Goal: Information Seeking & Learning: Find specific fact

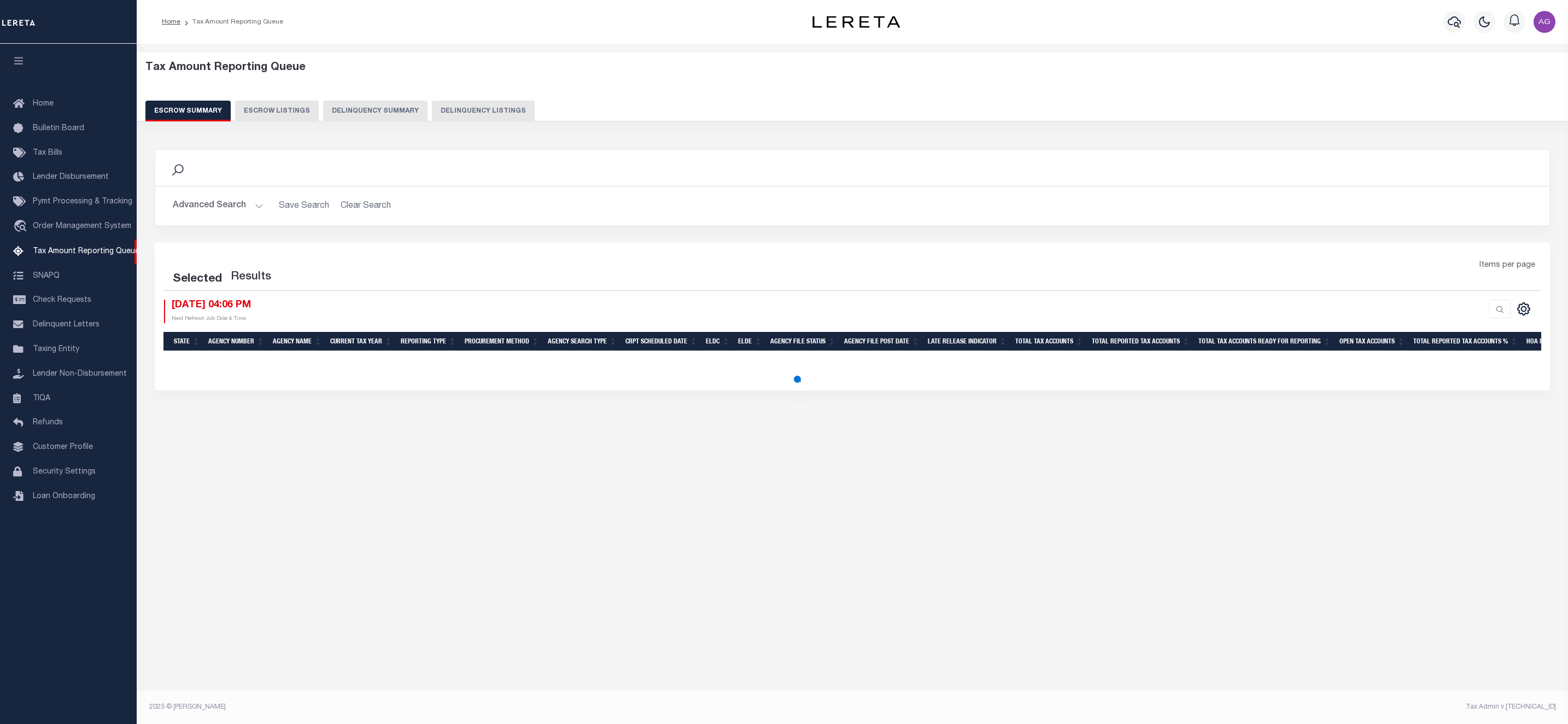
click at [370, 108] on button "Delinquency Summary" at bounding box center [375, 110] width 104 height 20
select select
select select "100"
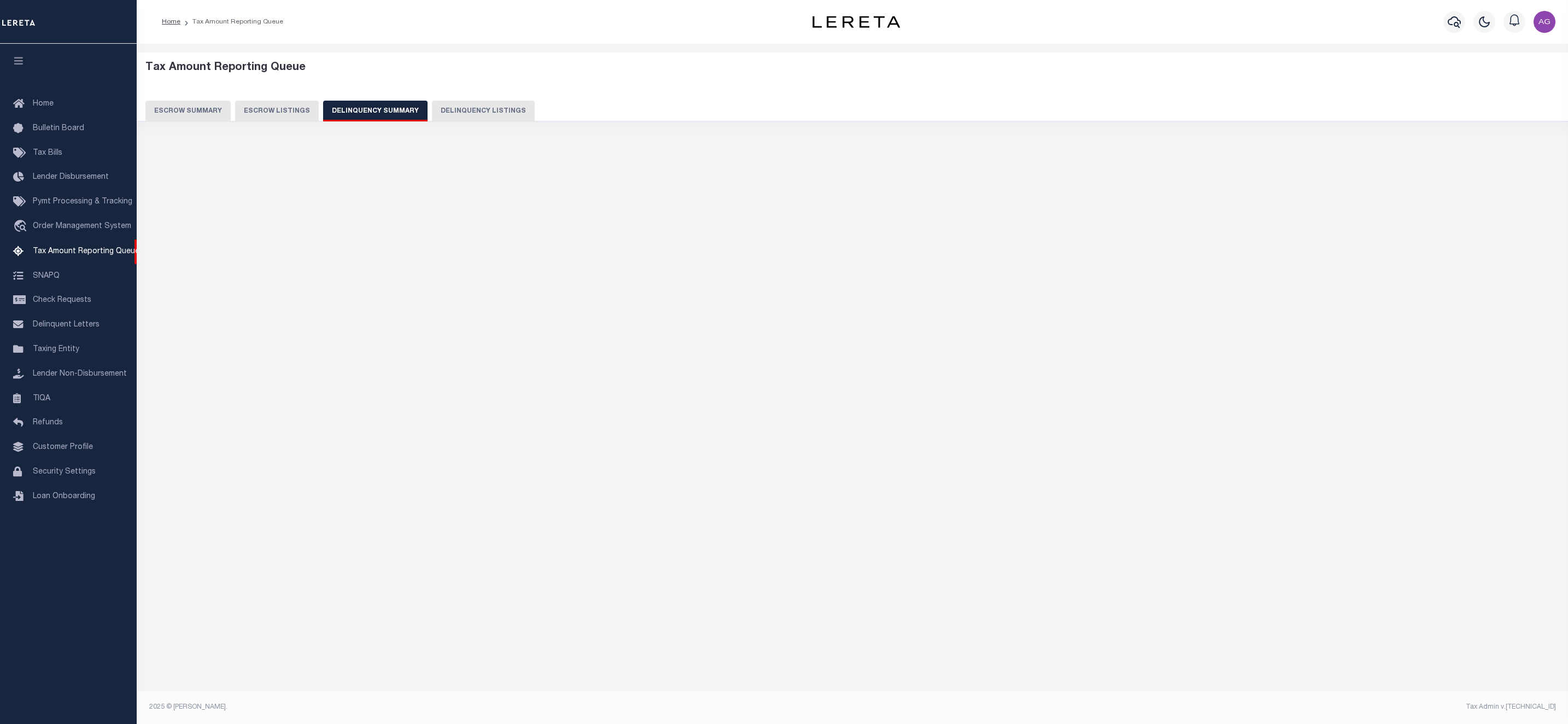
select select "100"
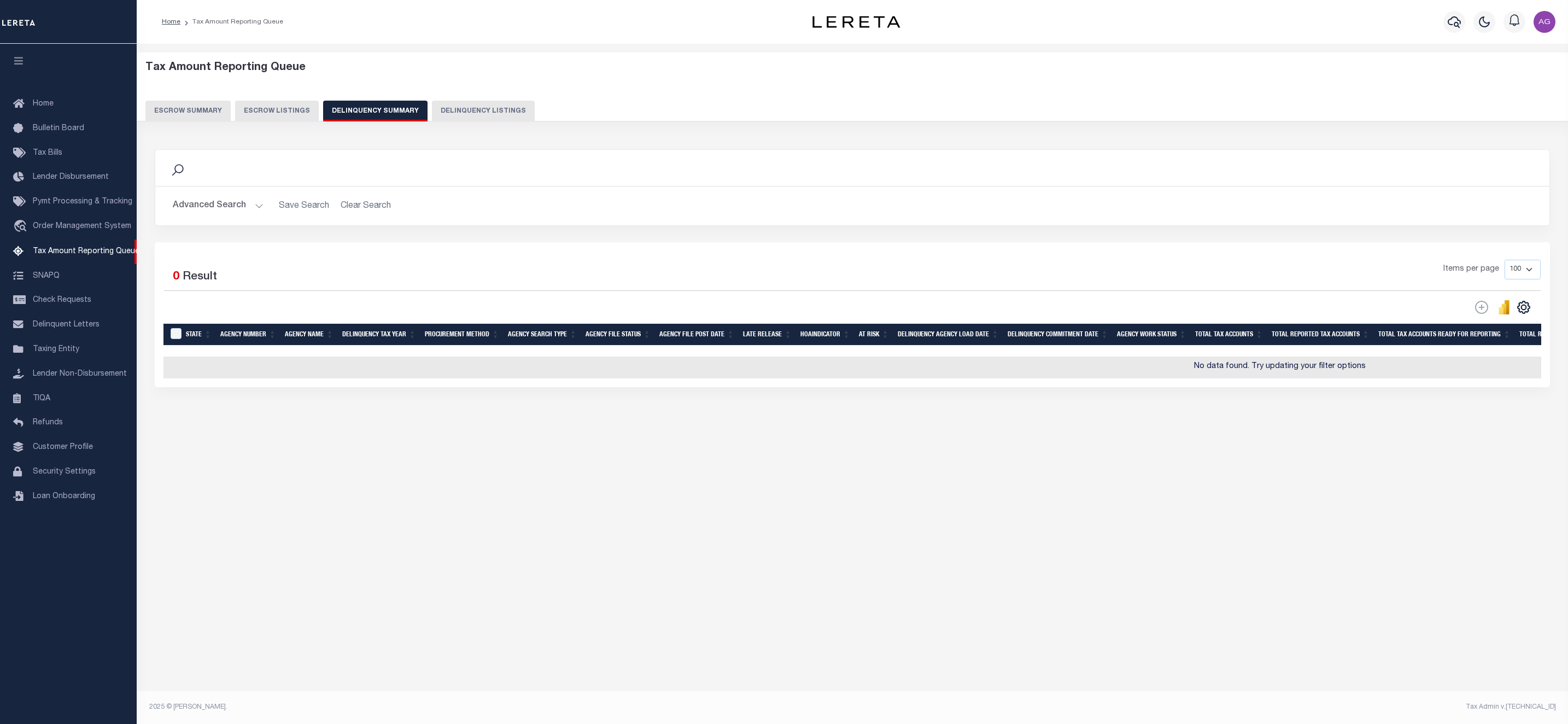
click at [224, 207] on button "Advanced Search" at bounding box center [218, 206] width 91 height 21
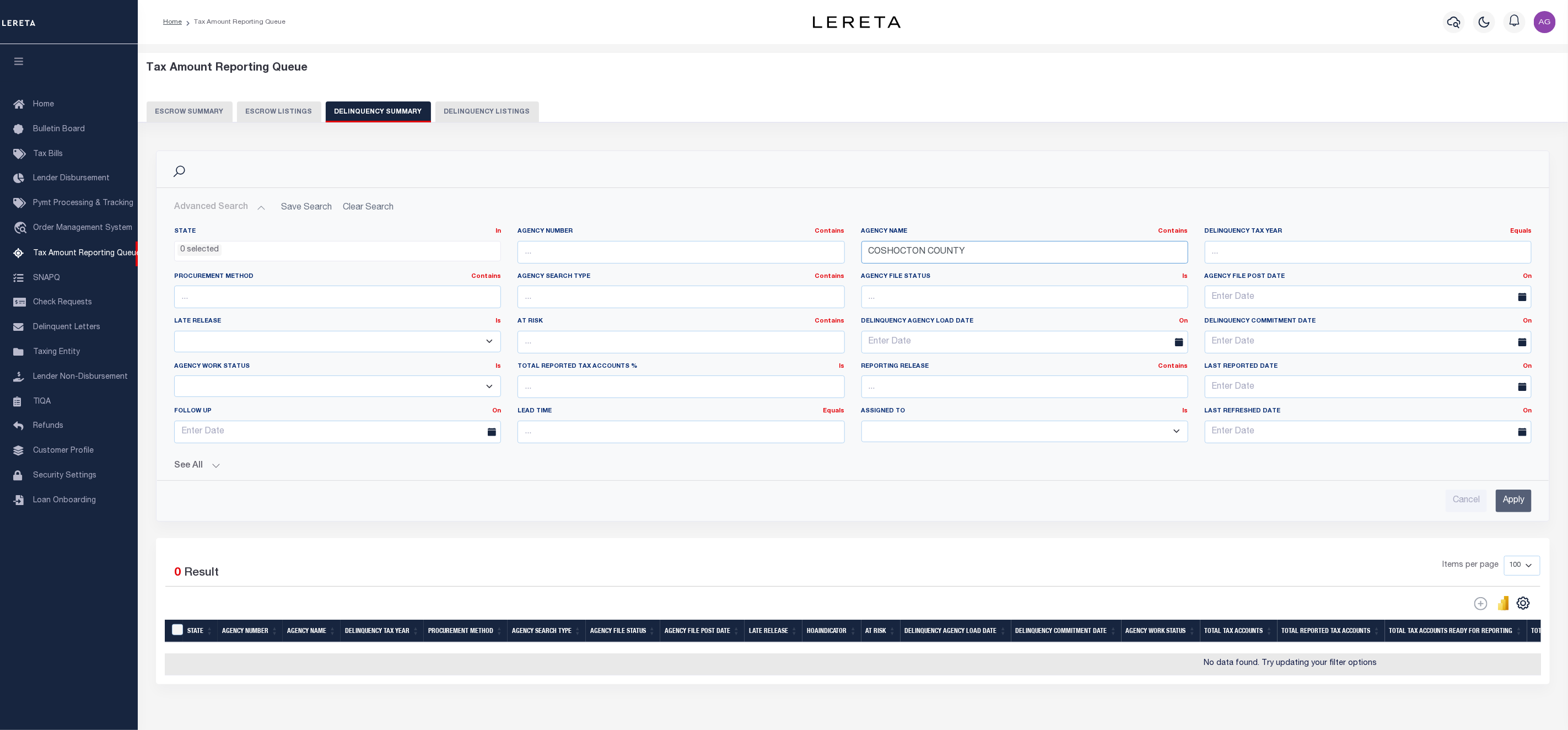
drag, startPoint x: 992, startPoint y: 256, endPoint x: 764, endPoint y: 243, distance: 228.4
click at [764, 243] on div "State In In AK AL AR AZ CA CO CT DC DE FL GA GU HI IA ID IL IN KS [GEOGRAPHIC_D…" at bounding box center [853, 339] width 1374 height 225
paste input "SUFFOLK CI"
click at [1530, 506] on input "Apply" at bounding box center [1513, 501] width 36 height 23
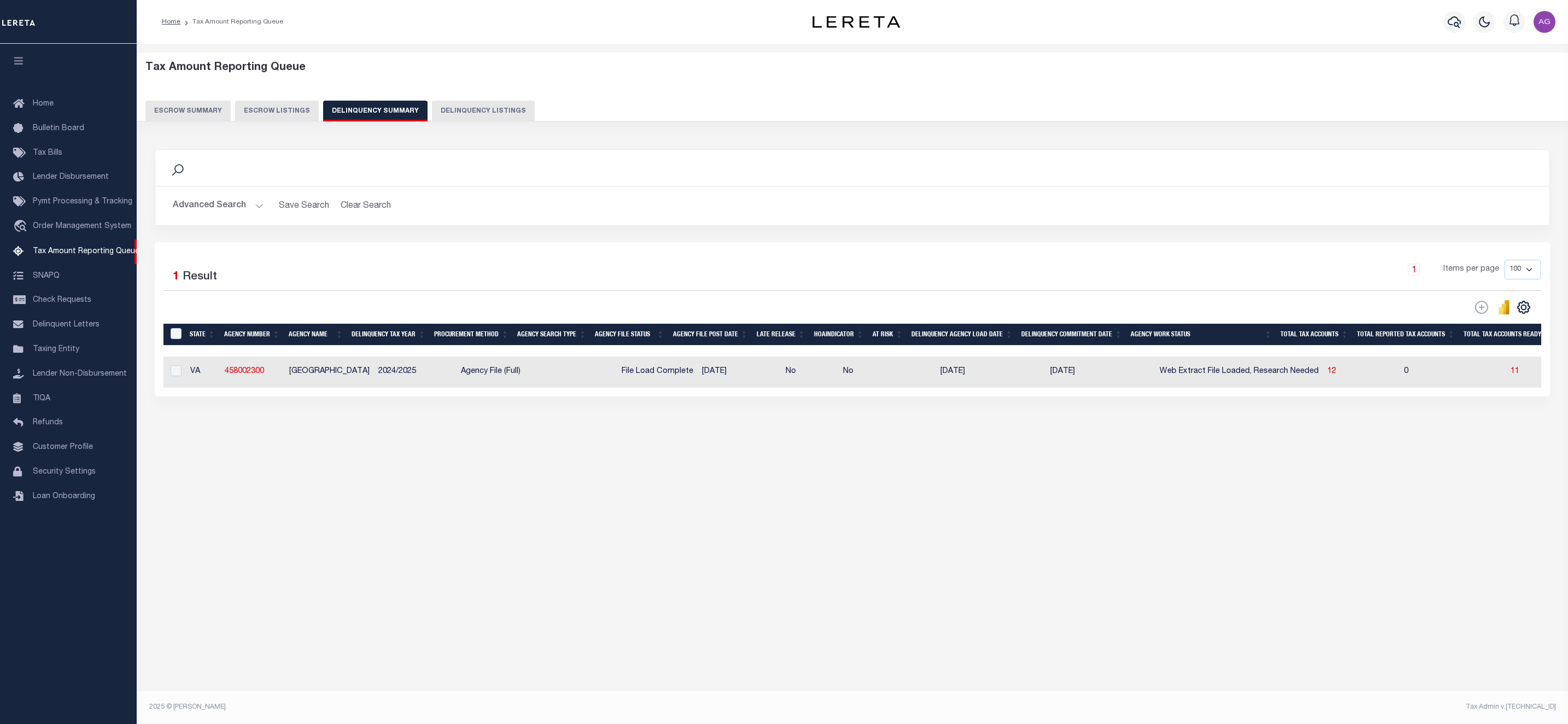
click at [218, 210] on button "Advanced Search" at bounding box center [218, 206] width 91 height 21
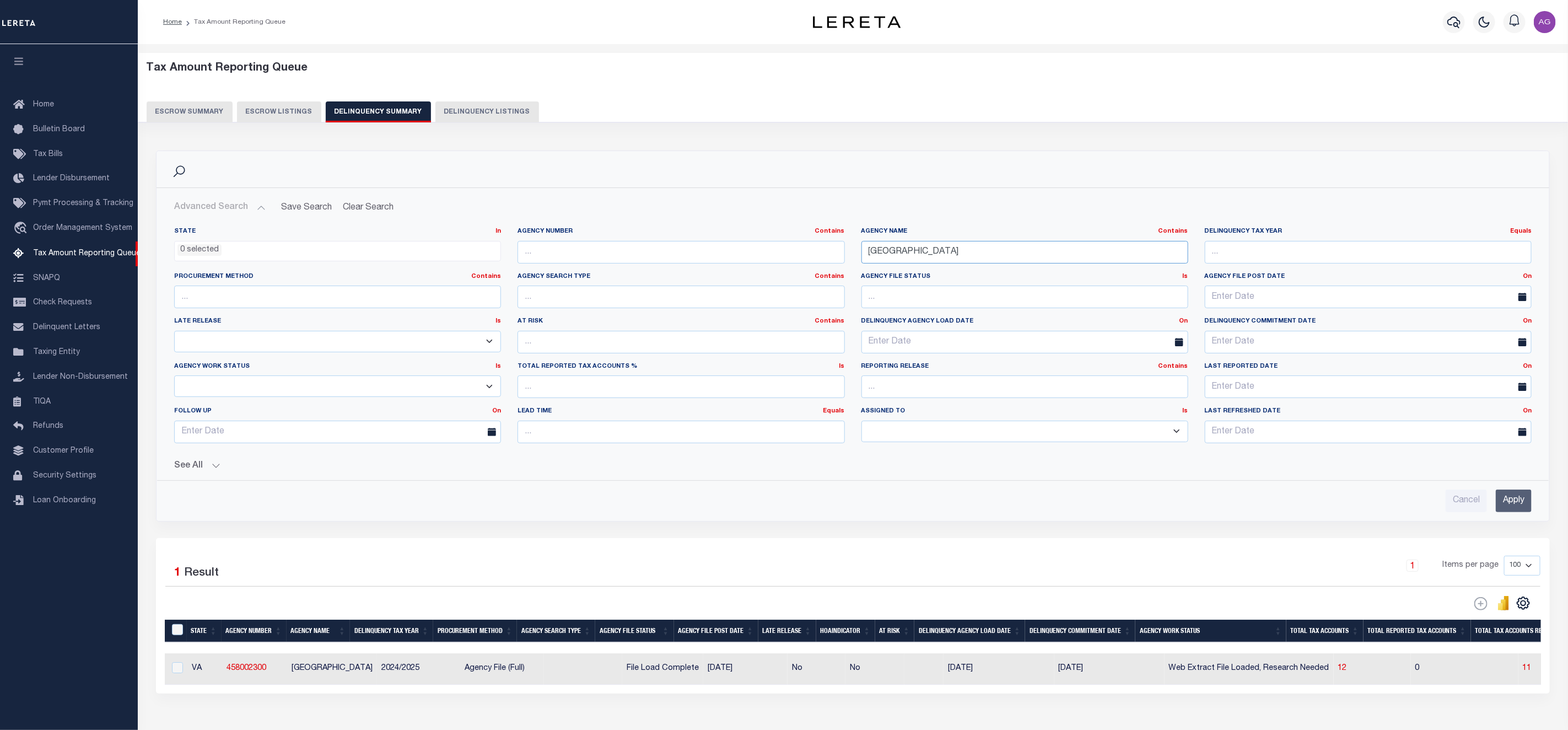
click at [937, 253] on input "[GEOGRAPHIC_DATA]" at bounding box center [1025, 252] width 327 height 23
paste input "OKANOGAN COUN"
click at [1527, 500] on input "Apply" at bounding box center [1513, 501] width 36 height 23
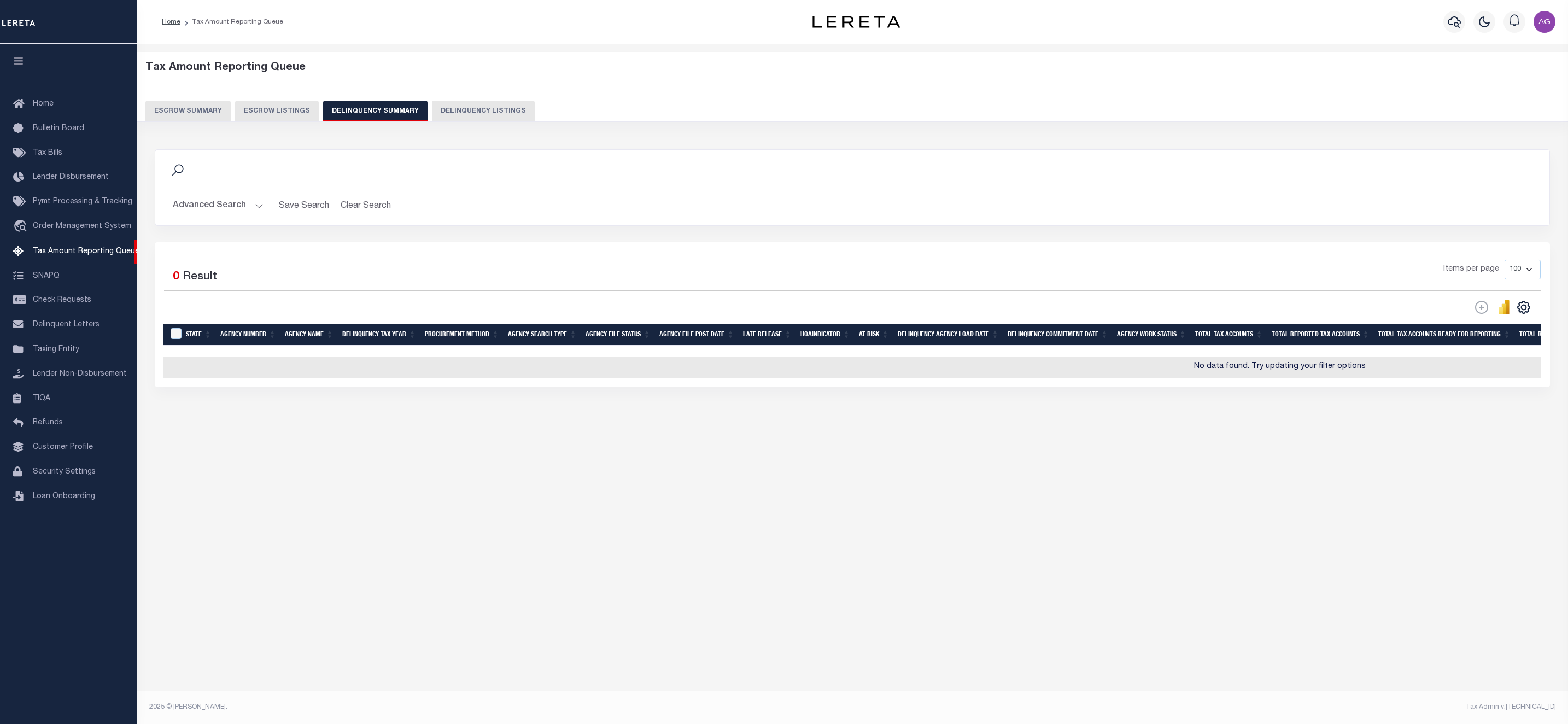
click at [214, 206] on button "Advanced Search" at bounding box center [218, 206] width 91 height 21
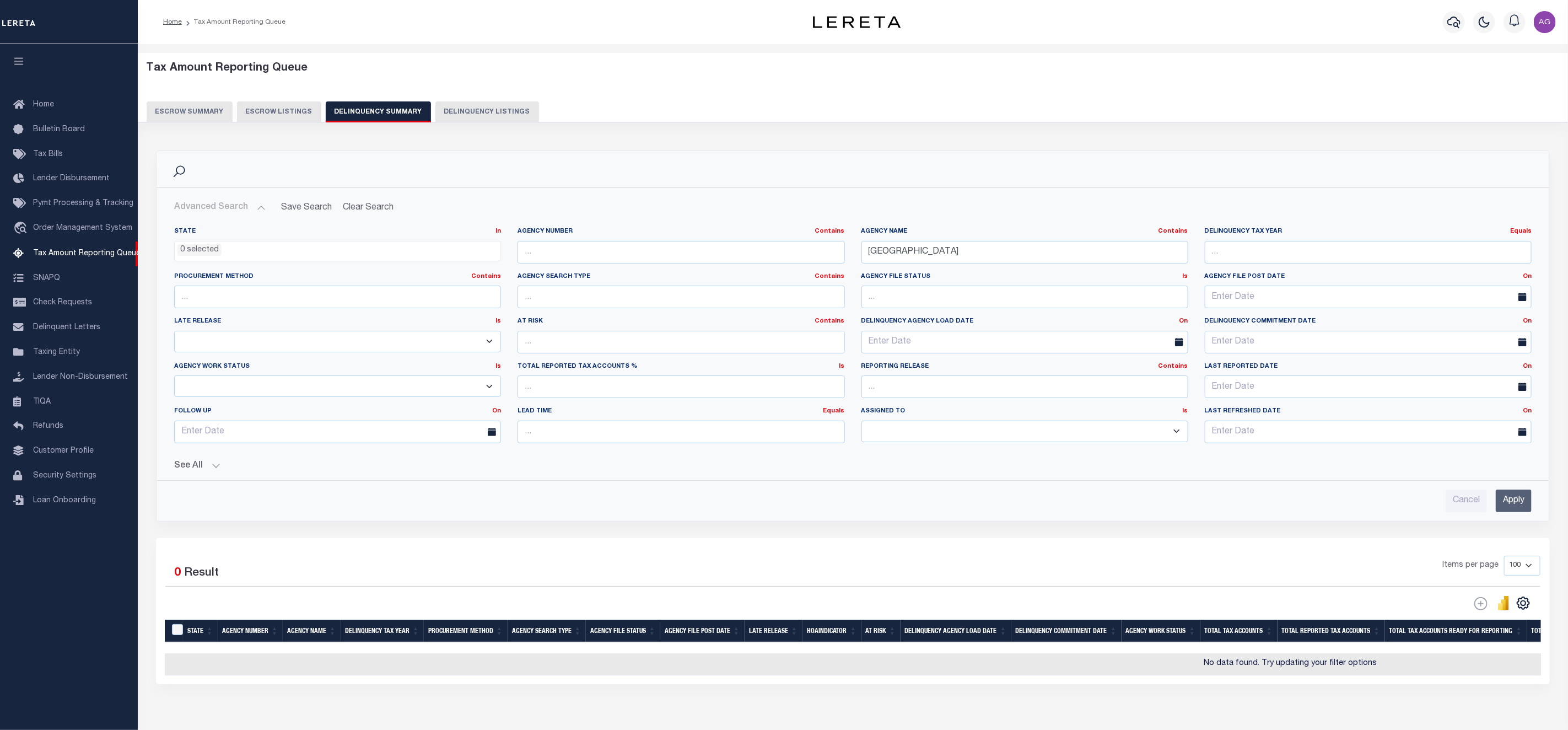
click at [198, 468] on button "See All" at bounding box center [853, 466] width 1358 height 11
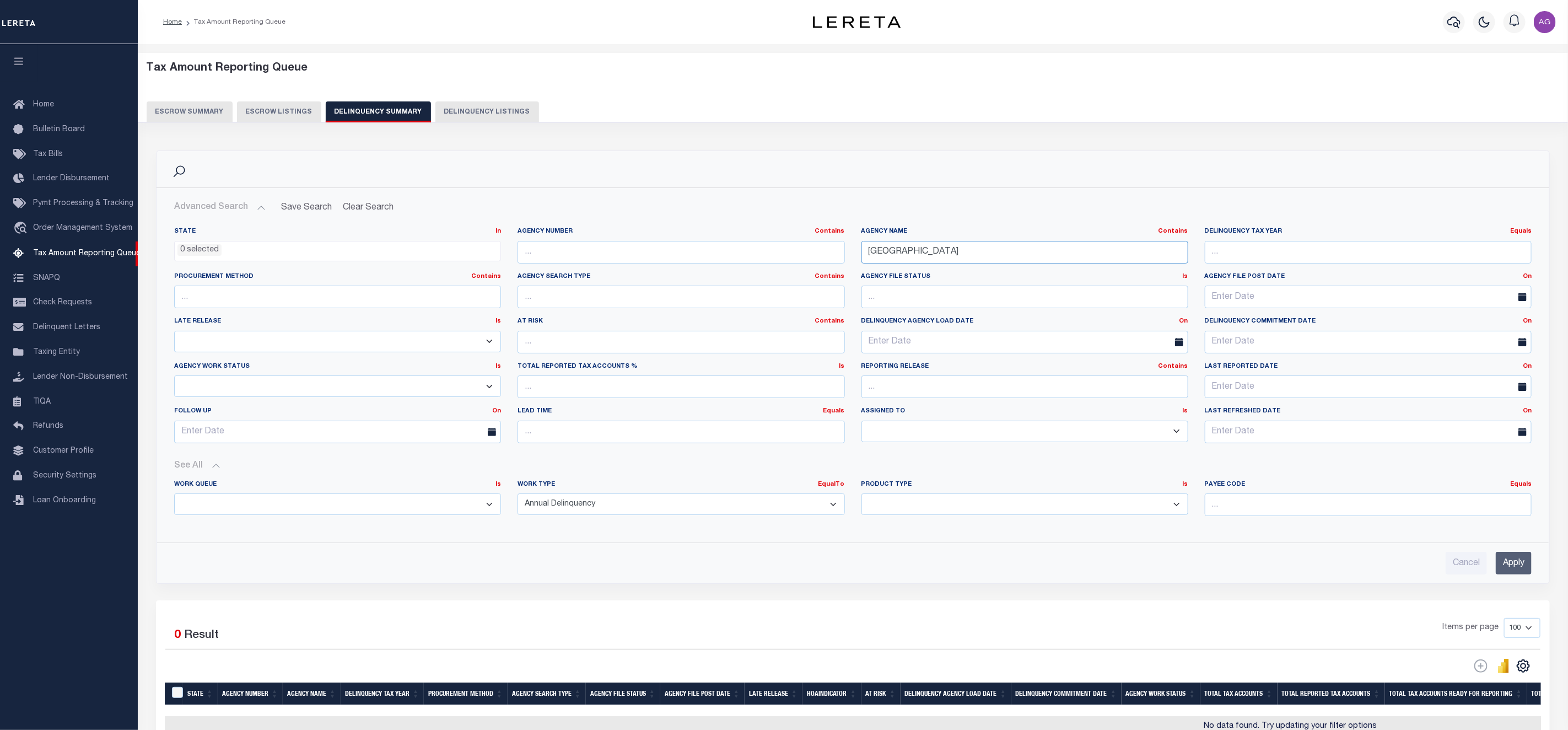
drag, startPoint x: 1014, startPoint y: 256, endPoint x: 777, endPoint y: 230, distance: 238.4
click at [777, 230] on div "State In In AK AL AR AZ CA CO CT DC DE FL GA GU HI IA ID IL IN KS [GEOGRAPHIC_D…" at bounding box center [853, 339] width 1374 height 225
paste input "[PERSON_NAME]"
click at [1509, 577] on div "Advanced Search Save Search Clear Search SummaryGridWrapper_dynamictable_____De…" at bounding box center [853, 385] width 1393 height 395
click at [1509, 568] on input "Apply" at bounding box center [1513, 563] width 36 height 23
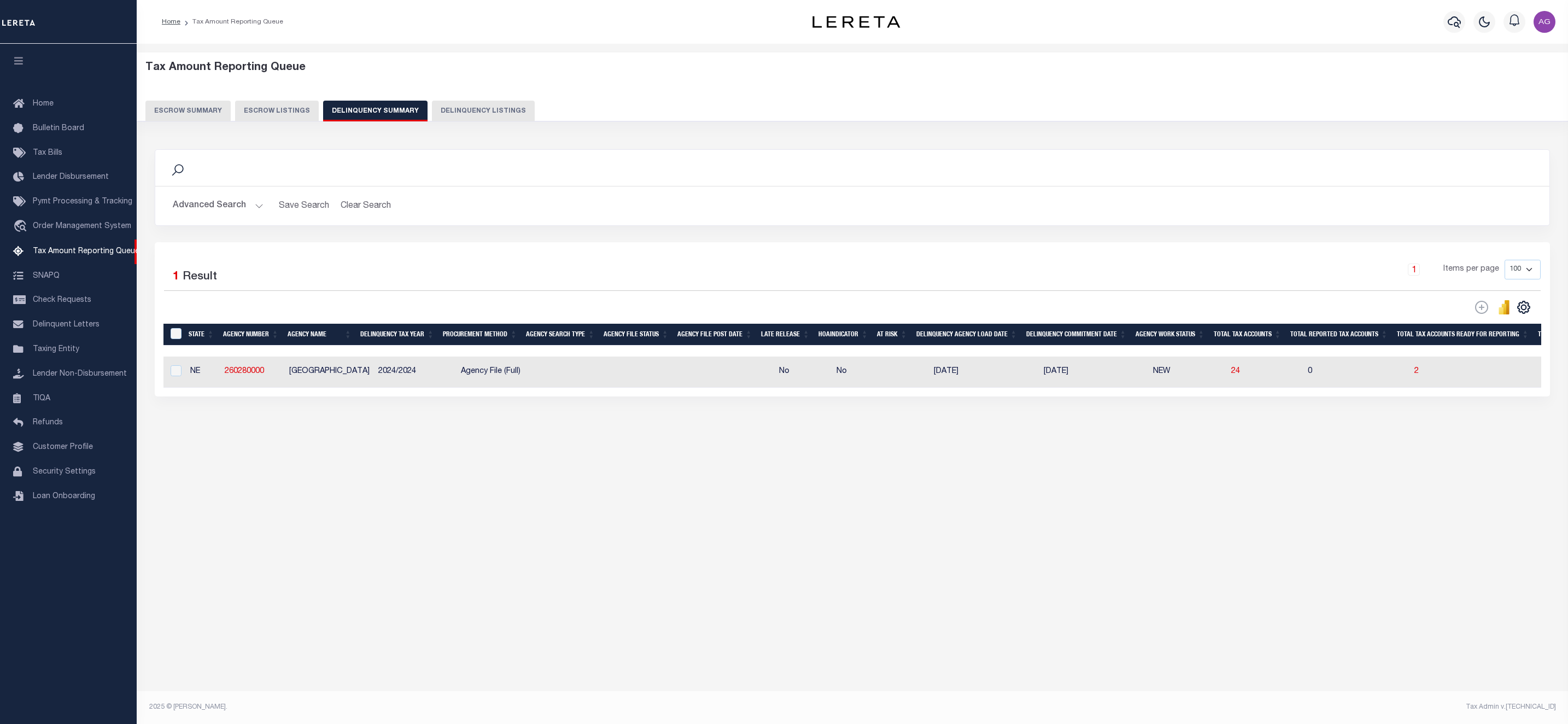
click at [200, 206] on button "Advanced Search" at bounding box center [218, 206] width 91 height 21
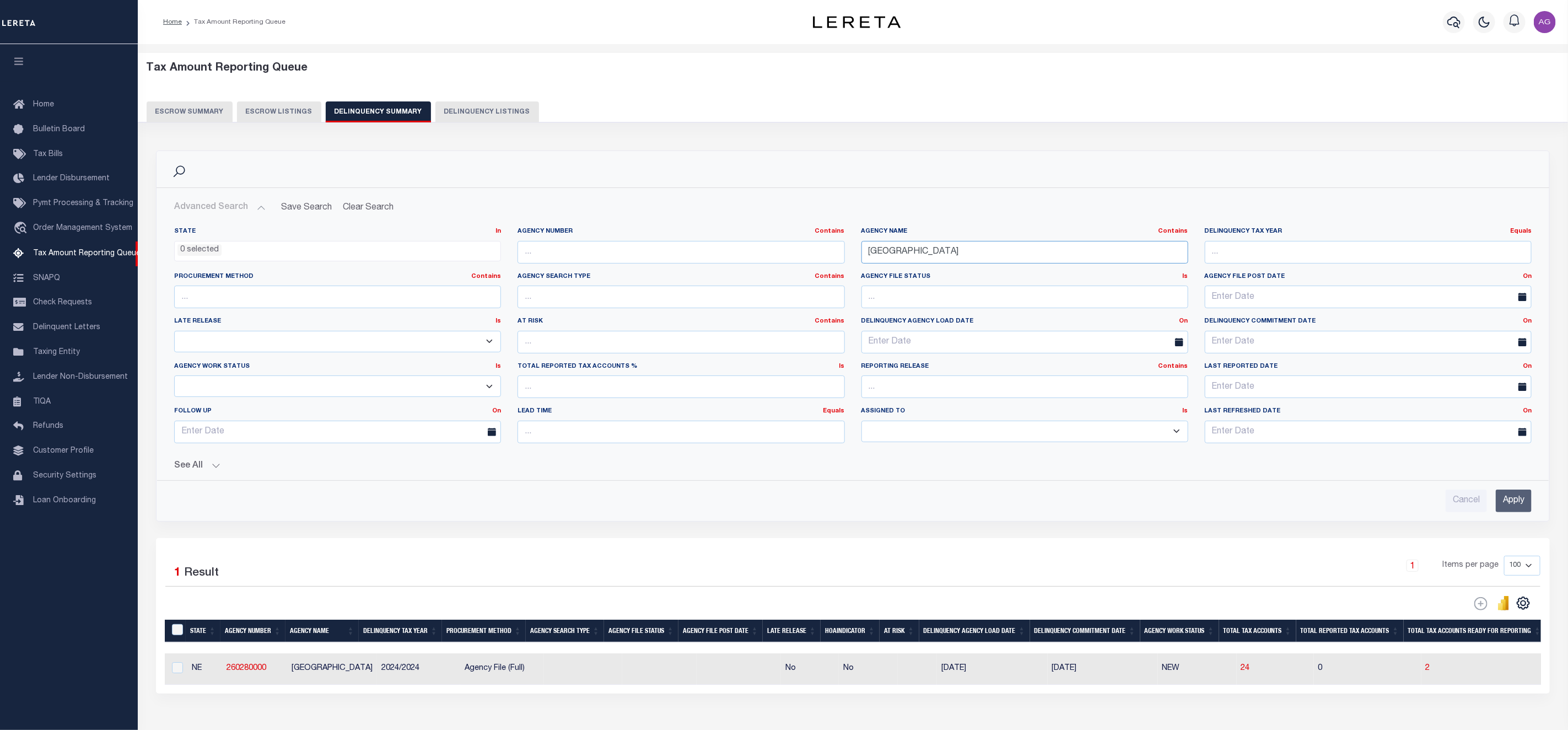
drag, startPoint x: 966, startPoint y: 256, endPoint x: 804, endPoint y: 257, distance: 162.0
click at [804, 257] on div "State In In AK AL AR AZ CA CO CT DC DE FL GA GU HI IA ID IL IN KS [GEOGRAPHIC_D…" at bounding box center [853, 339] width 1374 height 225
paste input "GARFIELD"
click at [1513, 492] on div "Cancel Apply" at bounding box center [853, 496] width 1375 height 31
click at [1514, 501] on input "Apply" at bounding box center [1513, 501] width 36 height 23
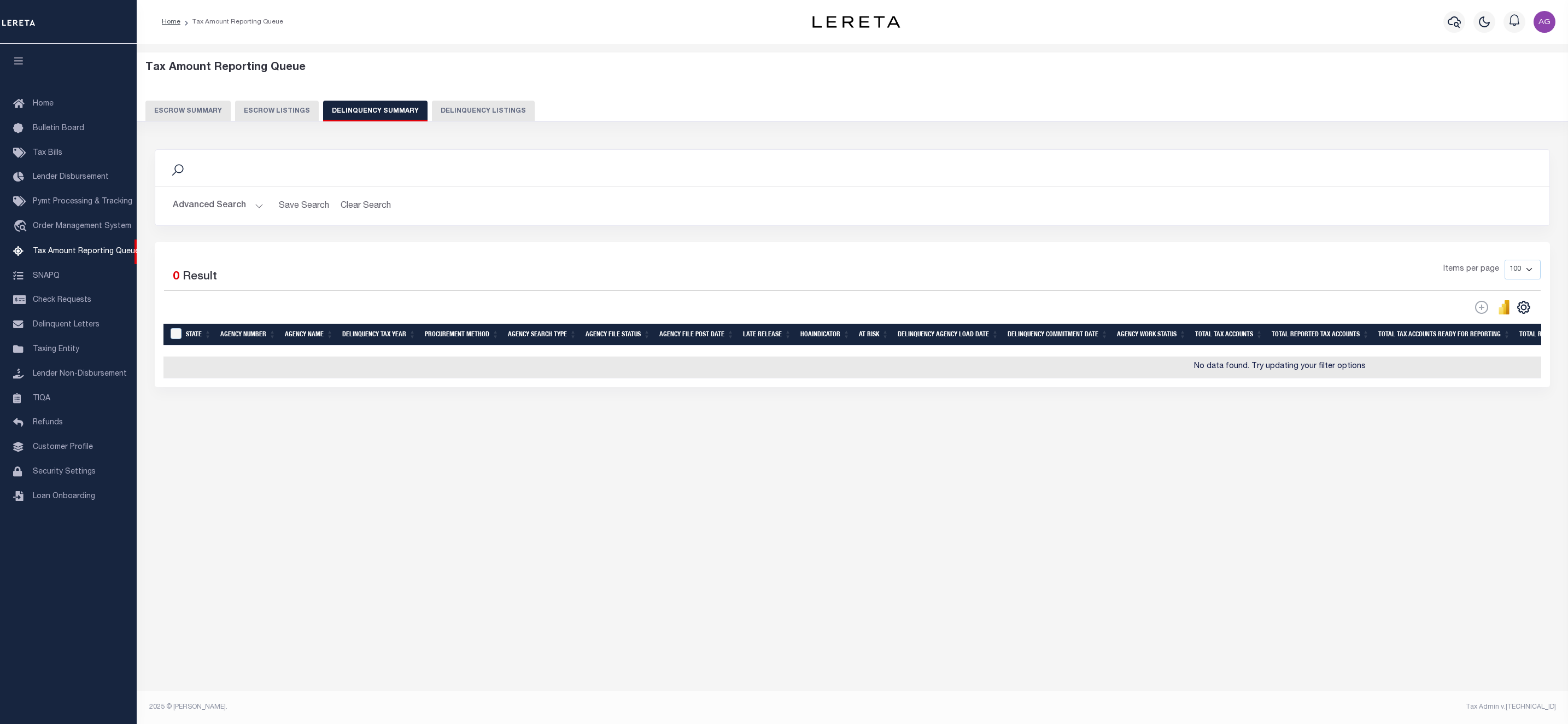
click at [217, 210] on button "Advanced Search" at bounding box center [218, 206] width 91 height 21
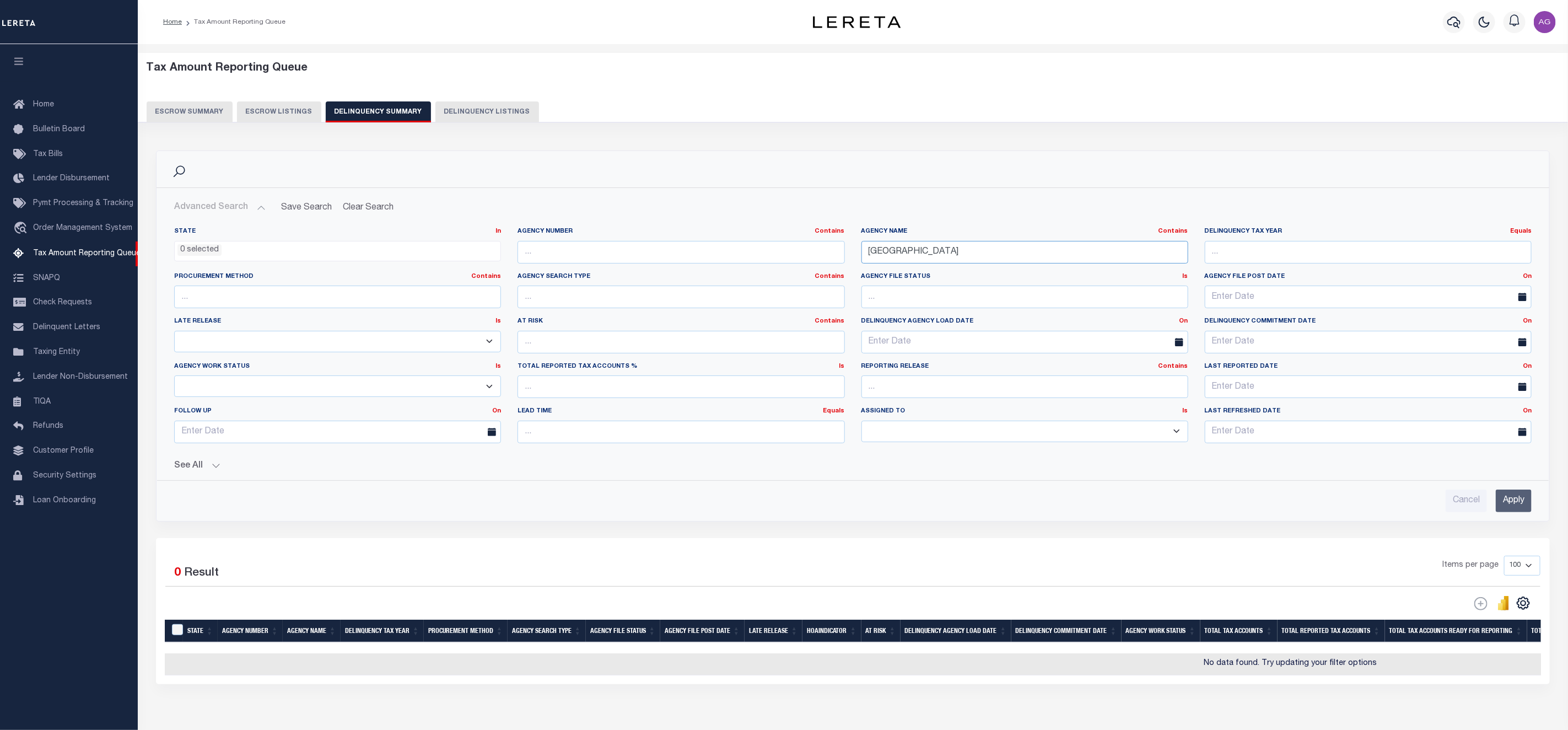
drag, startPoint x: 976, startPoint y: 255, endPoint x: 795, endPoint y: 246, distance: 181.2
click at [795, 246] on div "State In In AK AL AR AZ CA CO CT DC DE FL GA GU HI IA ID IL IN KS [GEOGRAPHIC_D…" at bounding box center [853, 339] width 1374 height 225
paste input "[PERSON_NAME]"
click at [1523, 503] on input "Apply" at bounding box center [1513, 501] width 36 height 23
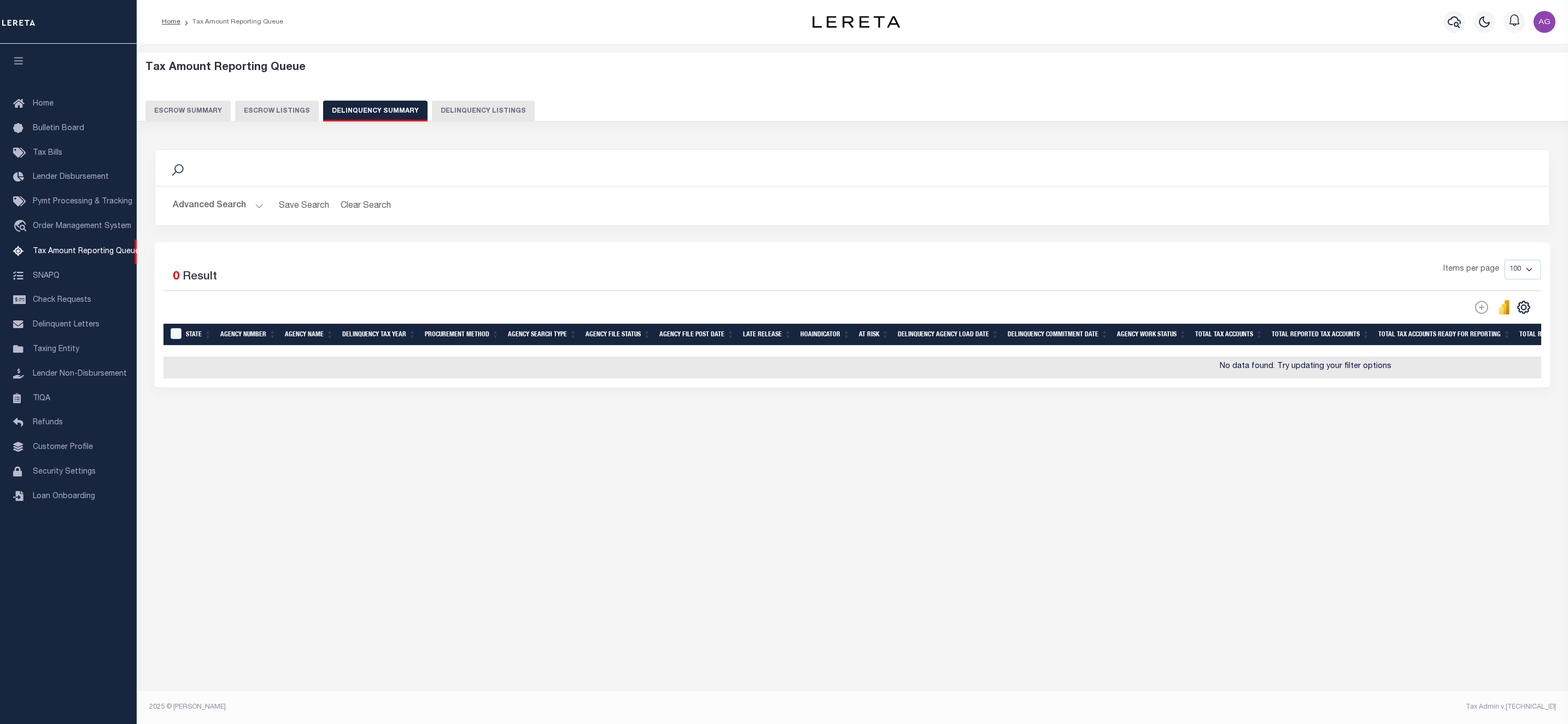
click at [216, 208] on button "Advanced Search" at bounding box center [218, 206] width 91 height 21
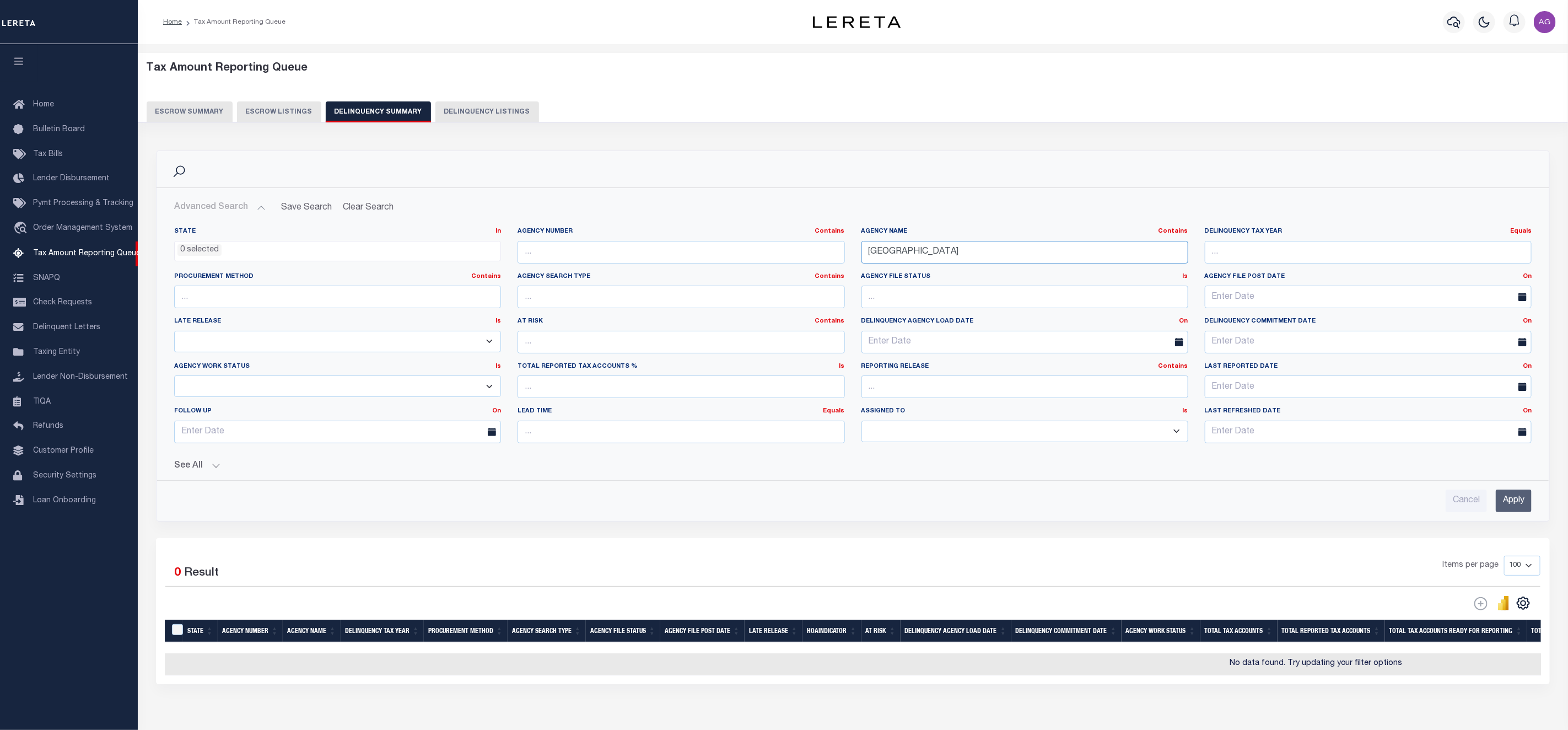
drag, startPoint x: 999, startPoint y: 250, endPoint x: 795, endPoint y: 253, distance: 204.0
click at [795, 253] on div "State In In AK AL AR AZ CA CO CT DC DE FL GA GU HI IA ID IL IN KS [GEOGRAPHIC_D…" at bounding box center [853, 339] width 1374 height 225
paste input "[GEOGRAPHIC_DATA]"
click at [1518, 508] on input "Apply" at bounding box center [1513, 501] width 36 height 23
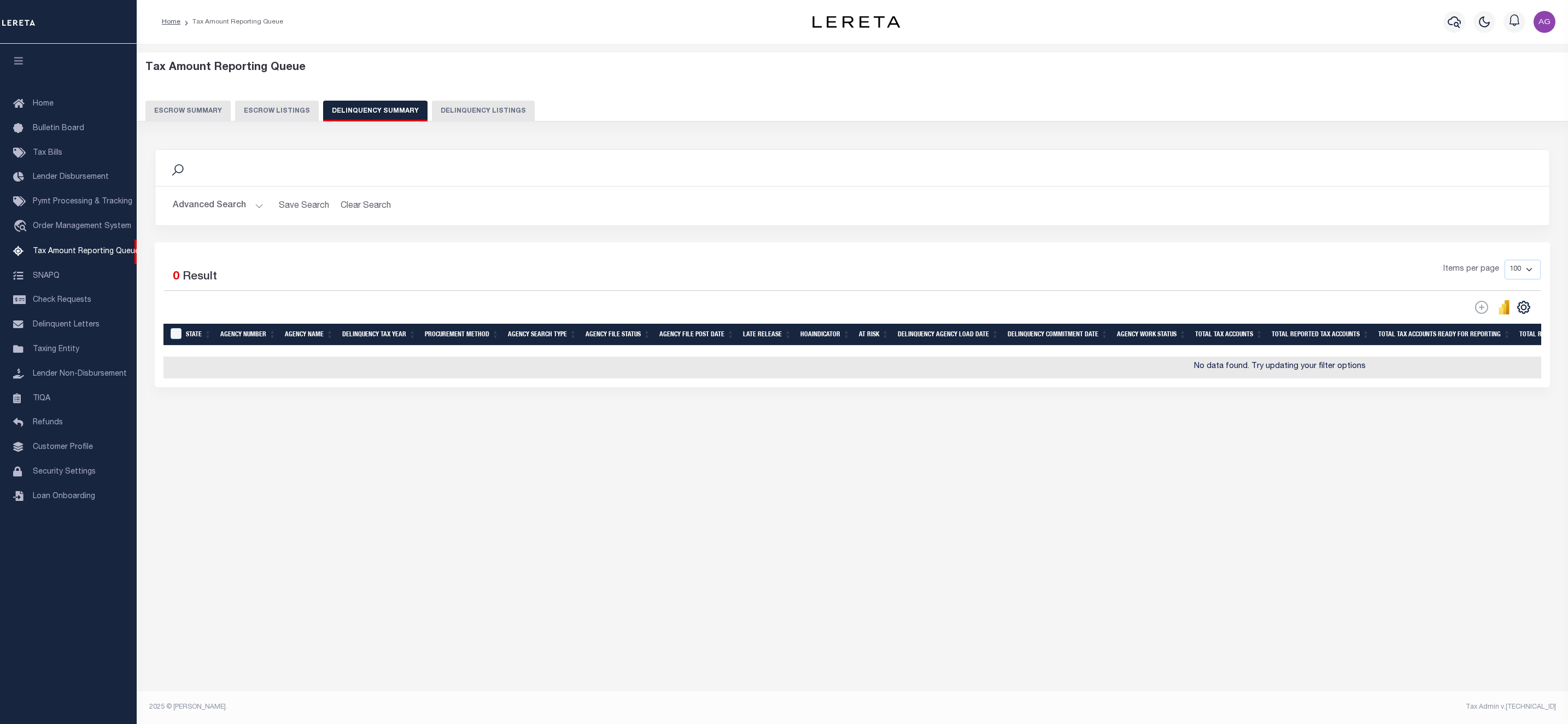
click at [234, 204] on button "Advanced Search" at bounding box center [218, 206] width 91 height 21
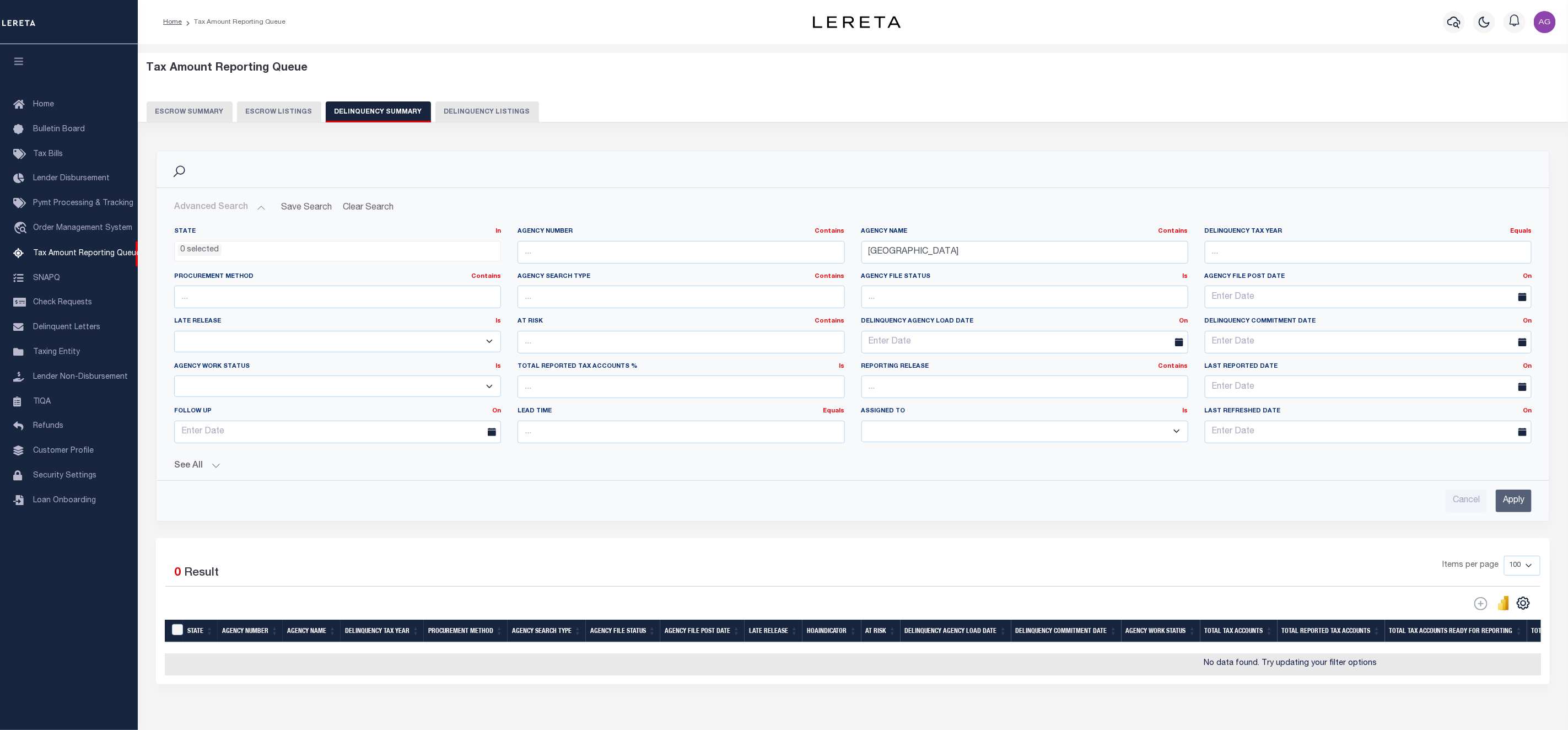
click at [200, 465] on button "See All" at bounding box center [853, 466] width 1358 height 11
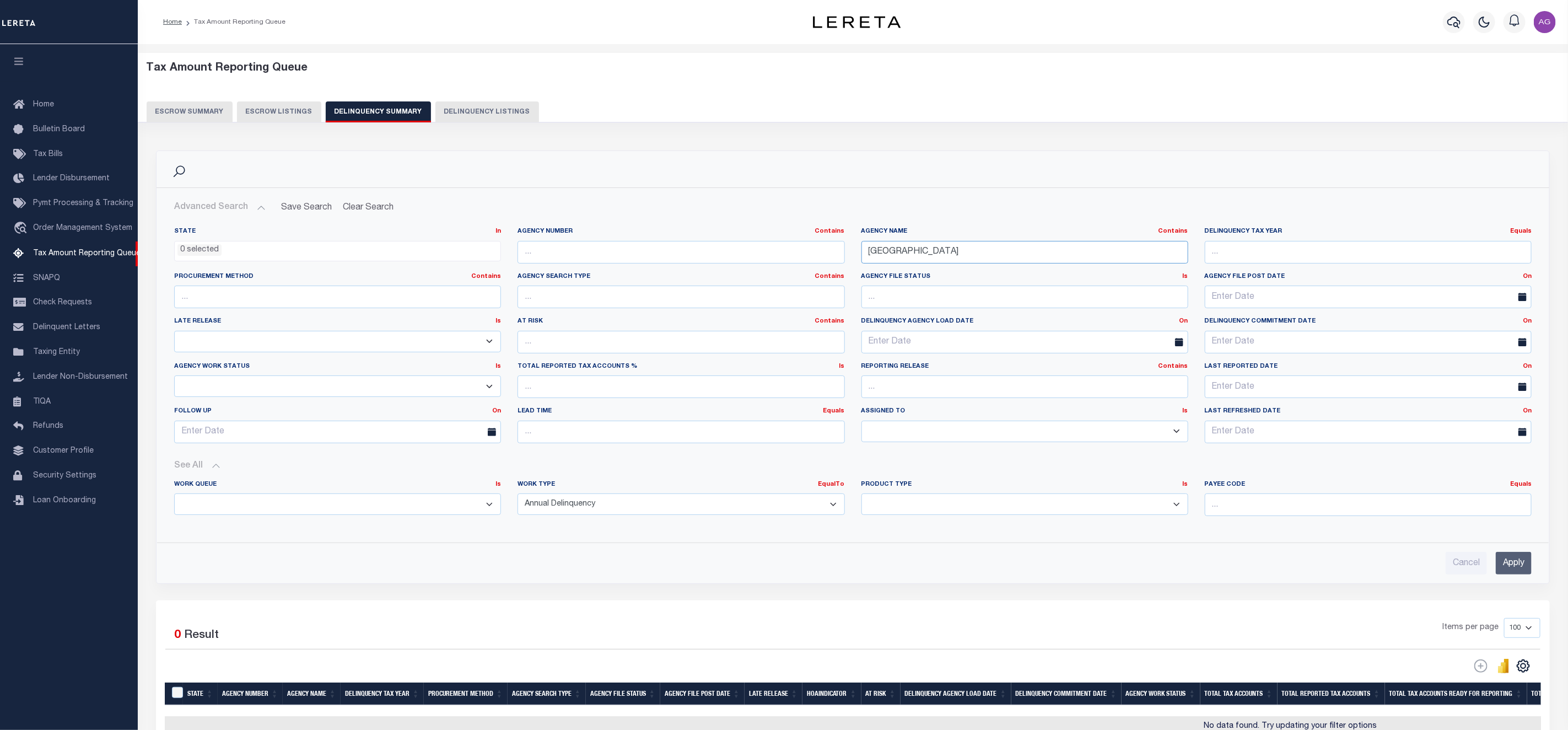
drag, startPoint x: 989, startPoint y: 252, endPoint x: 818, endPoint y: 243, distance: 171.2
click at [818, 243] on div "State In In AK AL AR AZ CA CO CT DC DE FL GA GU HI IA ID IL IN KS [GEOGRAPHIC_D…" at bounding box center [853, 339] width 1374 height 225
paste input "[GEOGRAPHIC_DATA]"
click at [1514, 565] on input "Apply" at bounding box center [1513, 563] width 36 height 23
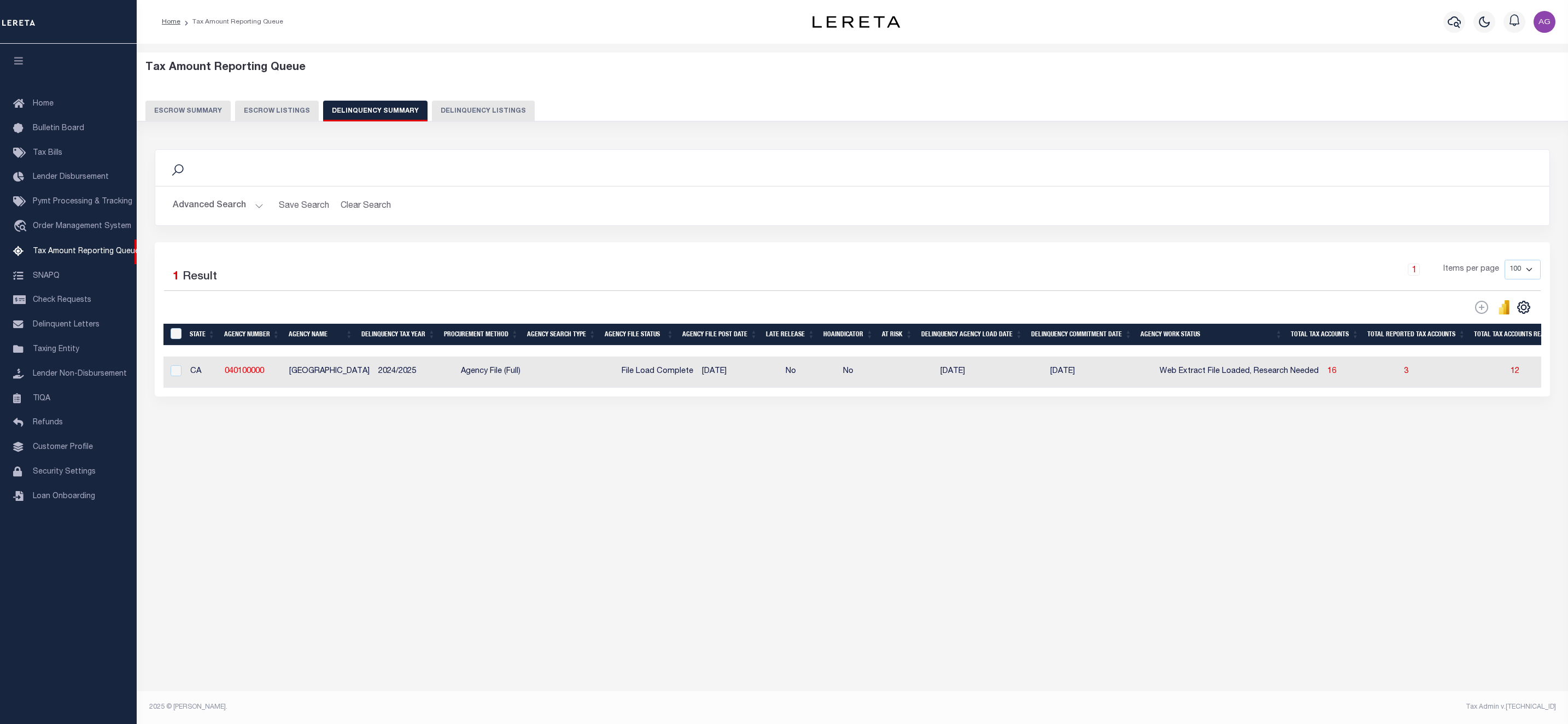
click at [225, 202] on button "Advanced Search" at bounding box center [218, 206] width 91 height 21
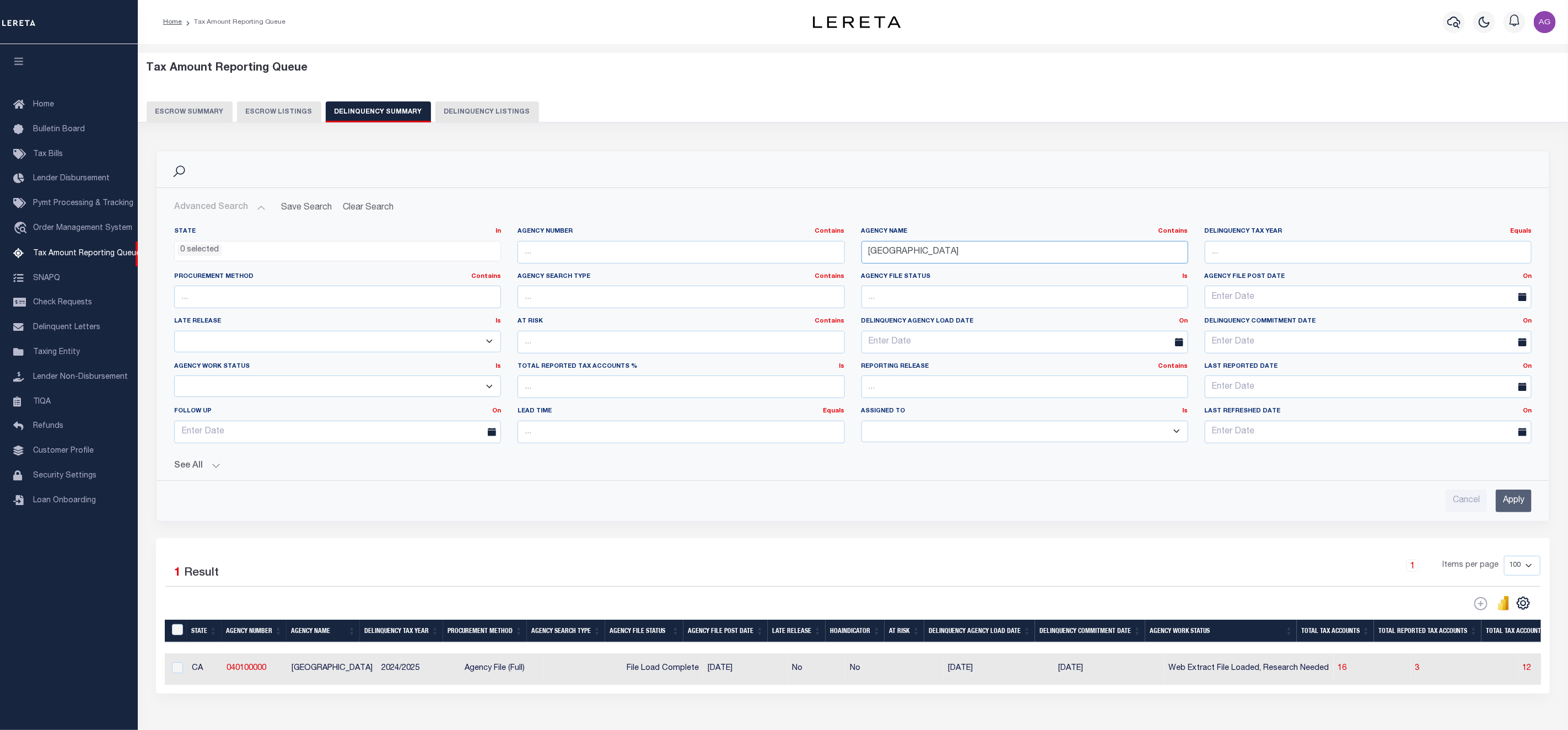
click at [968, 250] on input "[GEOGRAPHIC_DATA]" at bounding box center [1025, 252] width 327 height 23
paste input "[GEOGRAPHIC_DATA] AND"
click at [1509, 503] on input "Apply" at bounding box center [1513, 501] width 36 height 23
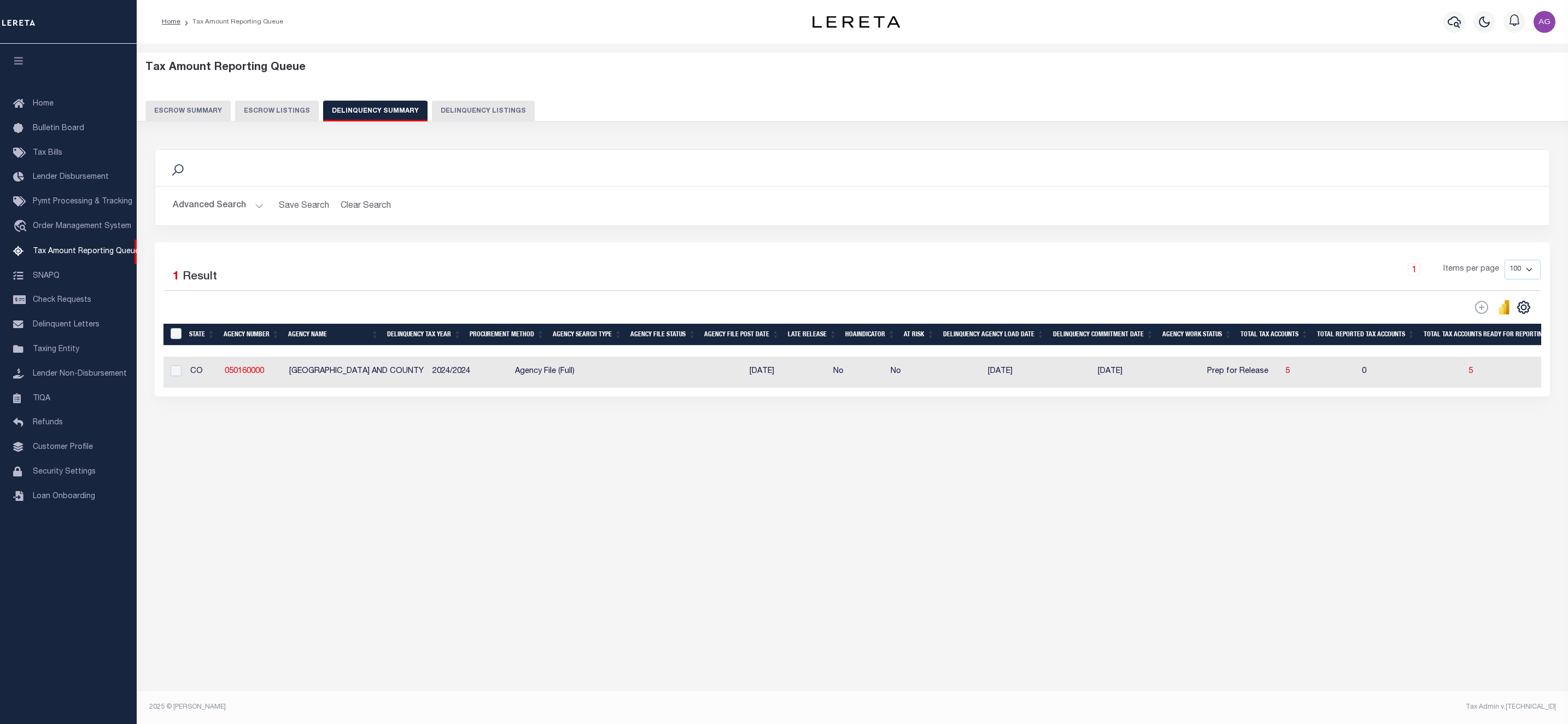
click at [209, 216] on button "Advanced Search" at bounding box center [218, 206] width 91 height 21
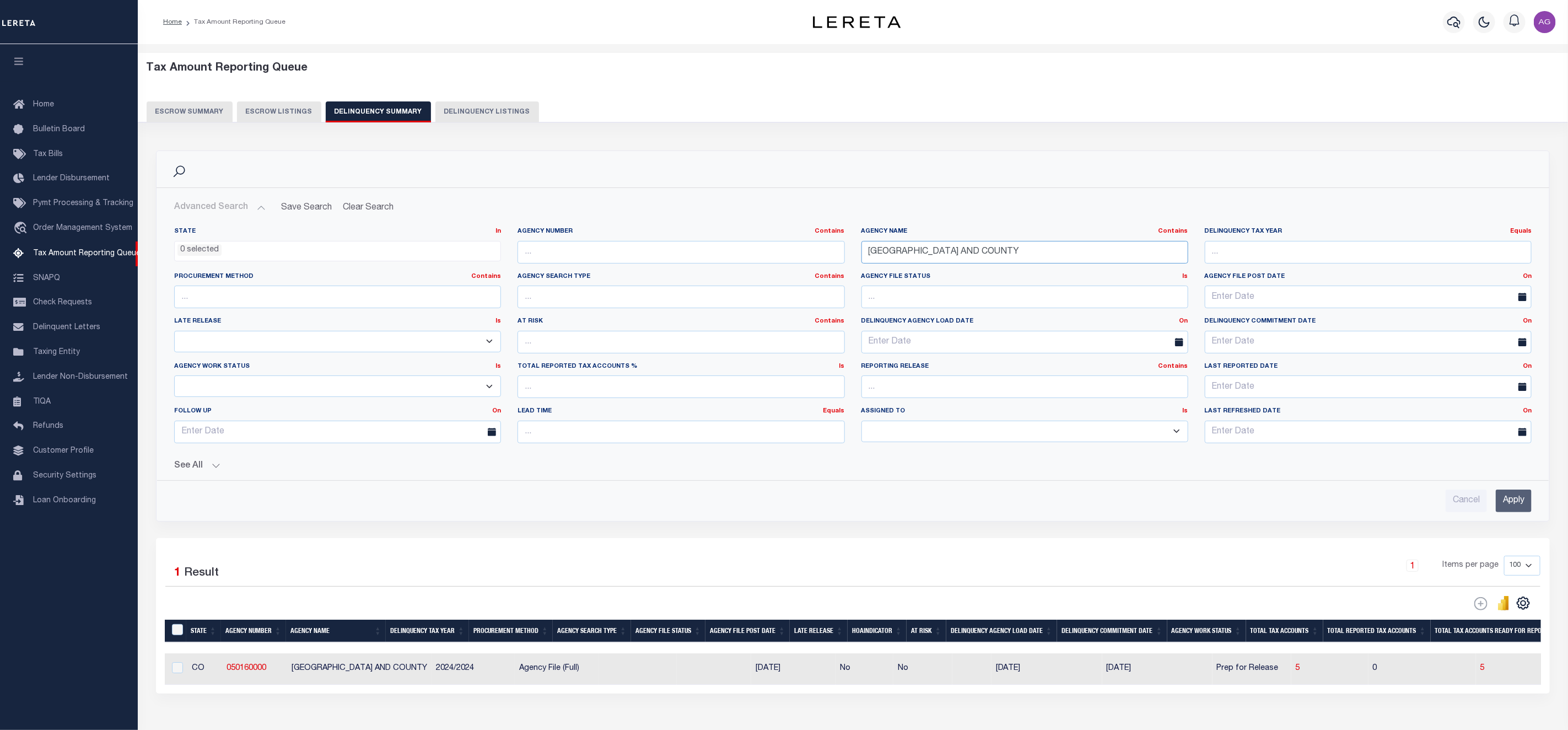
drag, startPoint x: 994, startPoint y: 253, endPoint x: 773, endPoint y: 236, distance: 221.7
click at [773, 236] on div "State In In AK AL AR AZ CA CO CT DC DE FL GA GU HI IA ID IL IN KS [GEOGRAPHIC_D…" at bounding box center [853, 339] width 1374 height 225
paste input "CASS"
type input "[GEOGRAPHIC_DATA]"
click at [1512, 508] on input "Apply" at bounding box center [1513, 501] width 36 height 23
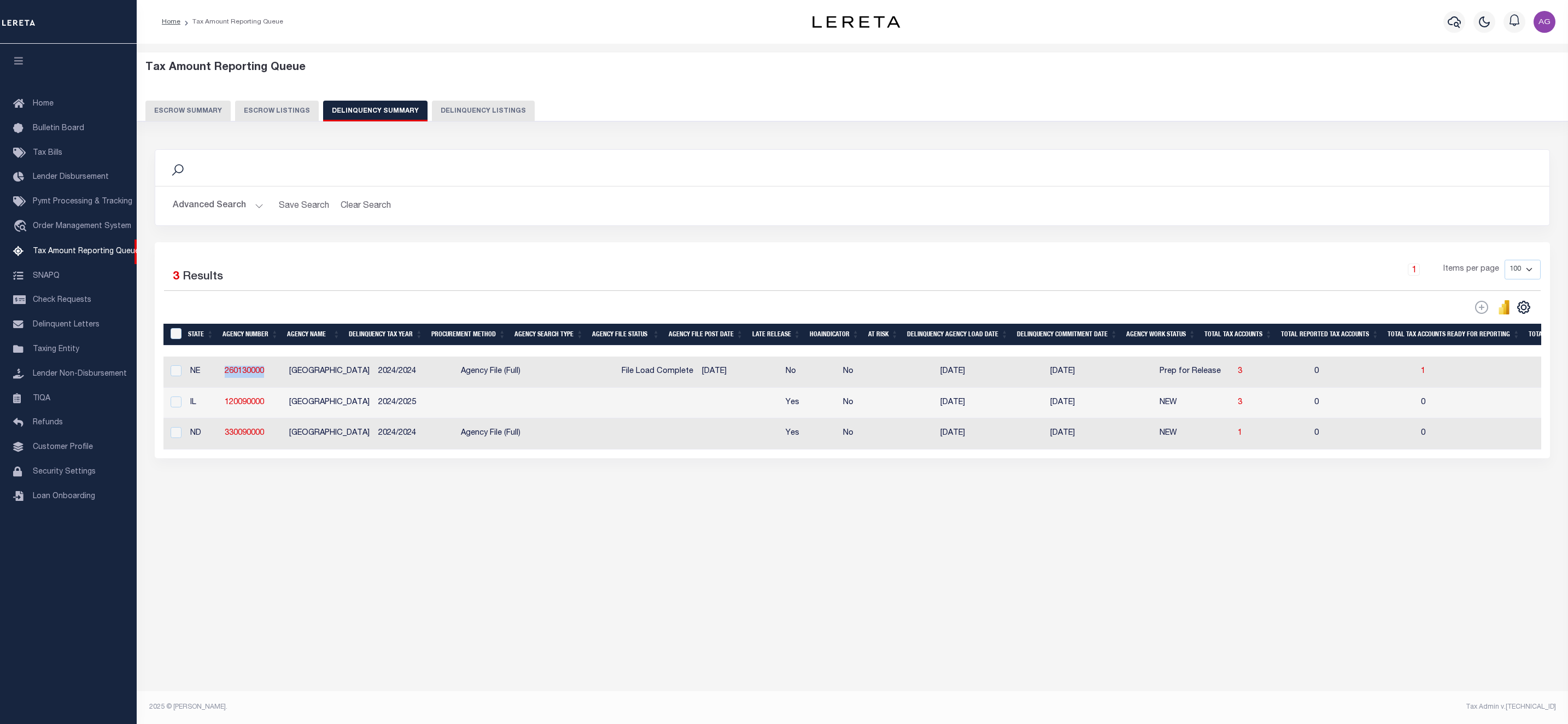
drag, startPoint x: 272, startPoint y: 376, endPoint x: 231, endPoint y: 378, distance: 41.0
click at [222, 372] on td "260130000" at bounding box center [252, 371] width 64 height 30
checkbox input "true"
copy link "260130000"
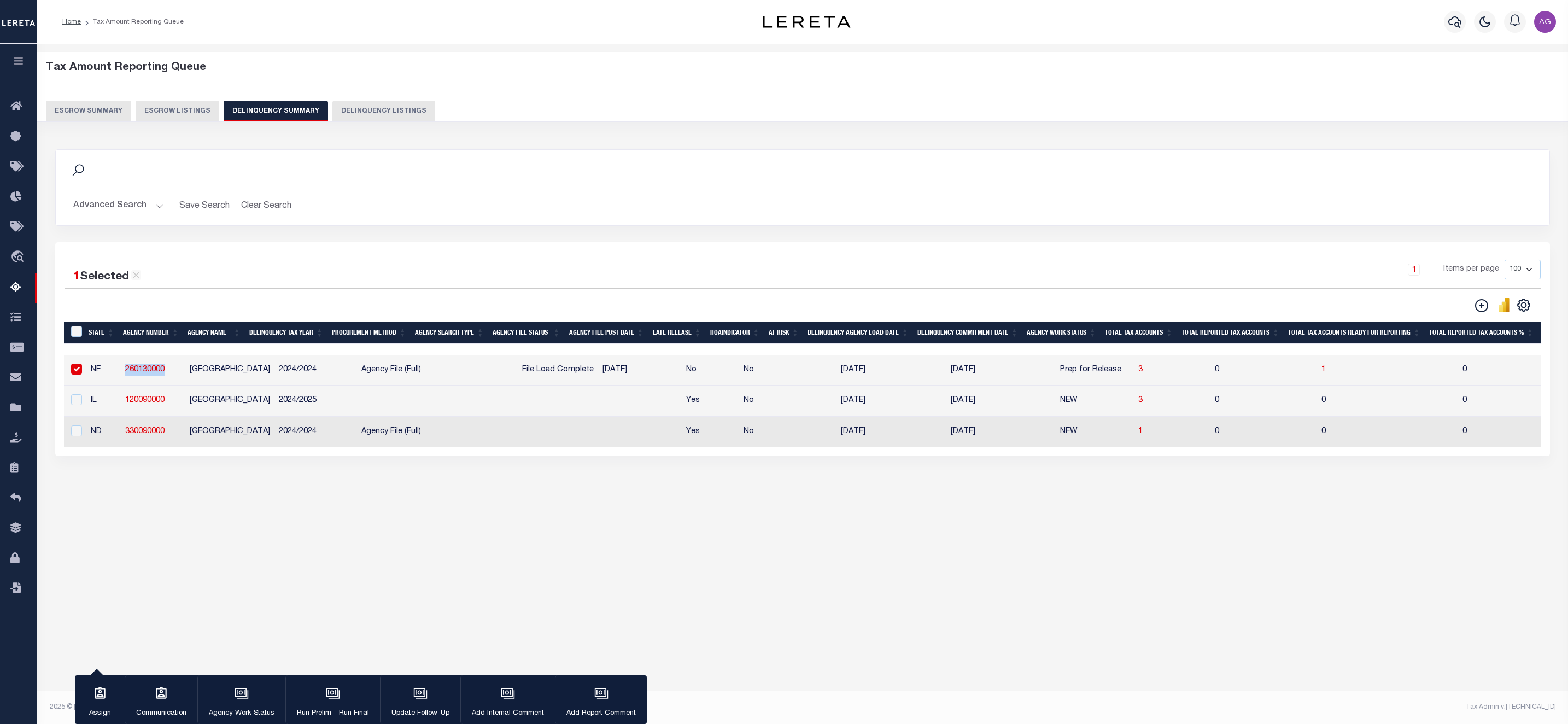
click at [120, 210] on button "Advanced Search" at bounding box center [119, 206] width 91 height 21
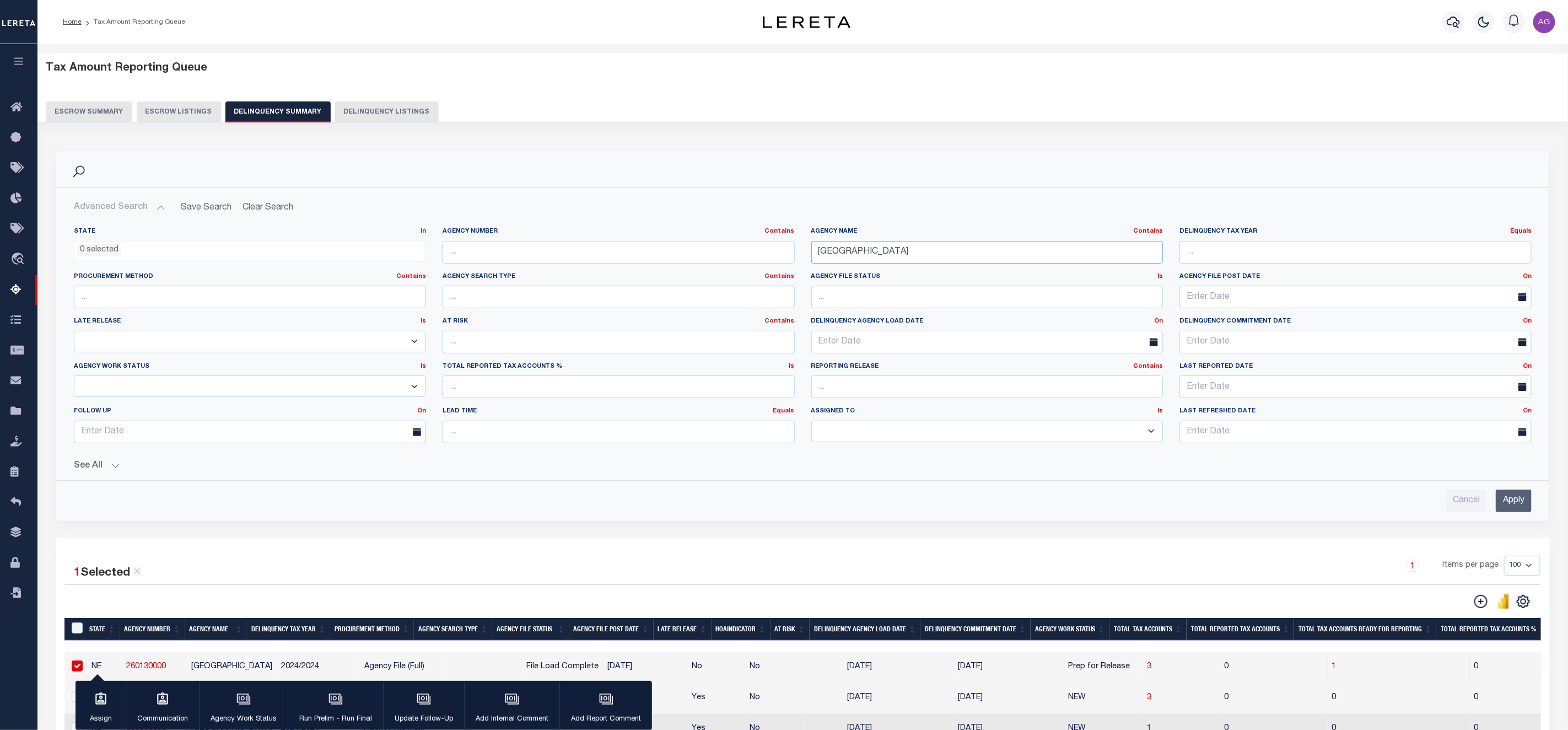
drag, startPoint x: 943, startPoint y: 253, endPoint x: 752, endPoint y: 242, distance: 191.3
click at [752, 242] on div "State In In AK AL AR AZ CA CO CT DC DE FL GA GU HI IA ID IL IN KS [GEOGRAPHIC_D…" at bounding box center [802, 339] width 1474 height 225
paste input "[GEOGRAPHIC_DATA] AND"
click at [1510, 503] on input "Apply" at bounding box center [1513, 501] width 36 height 23
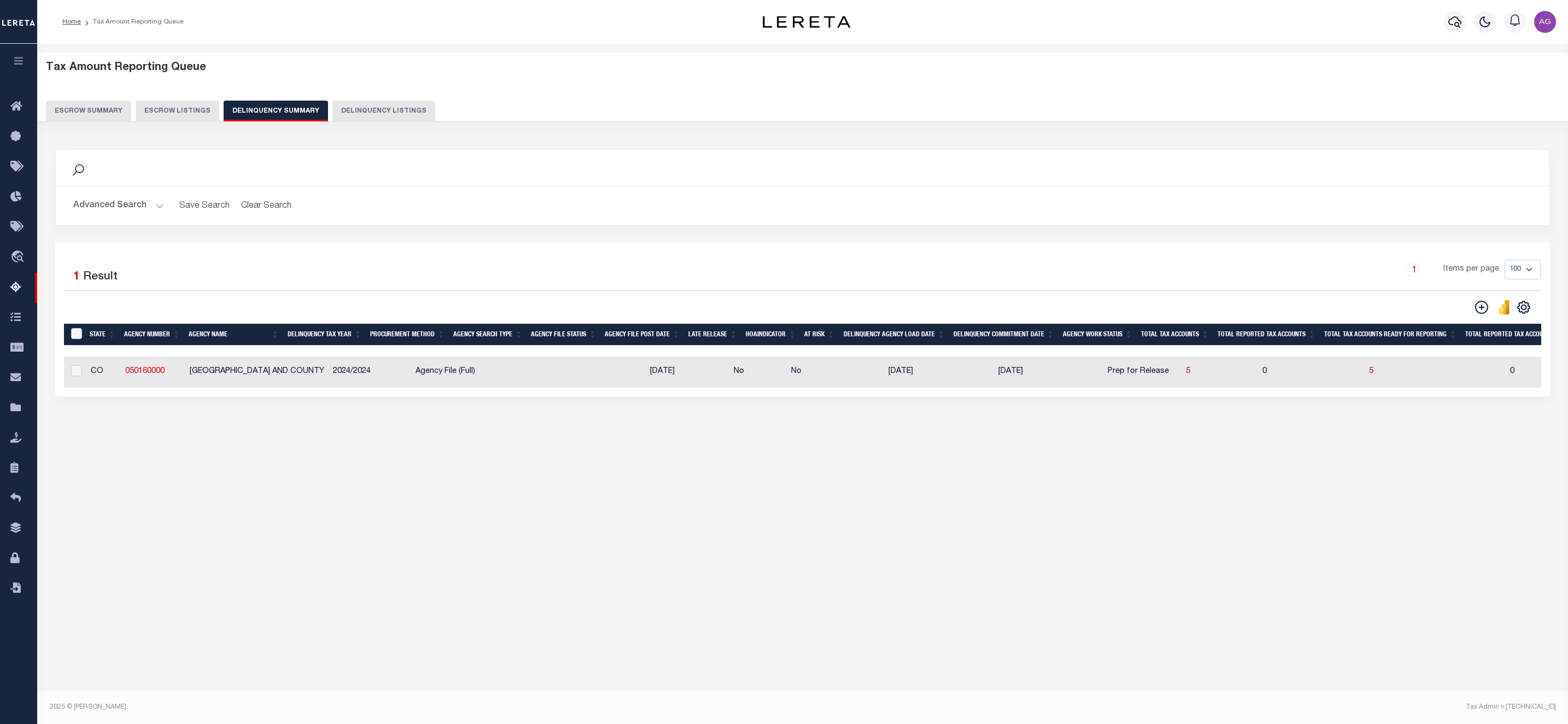
click at [110, 212] on button "Advanced Search" at bounding box center [119, 206] width 91 height 21
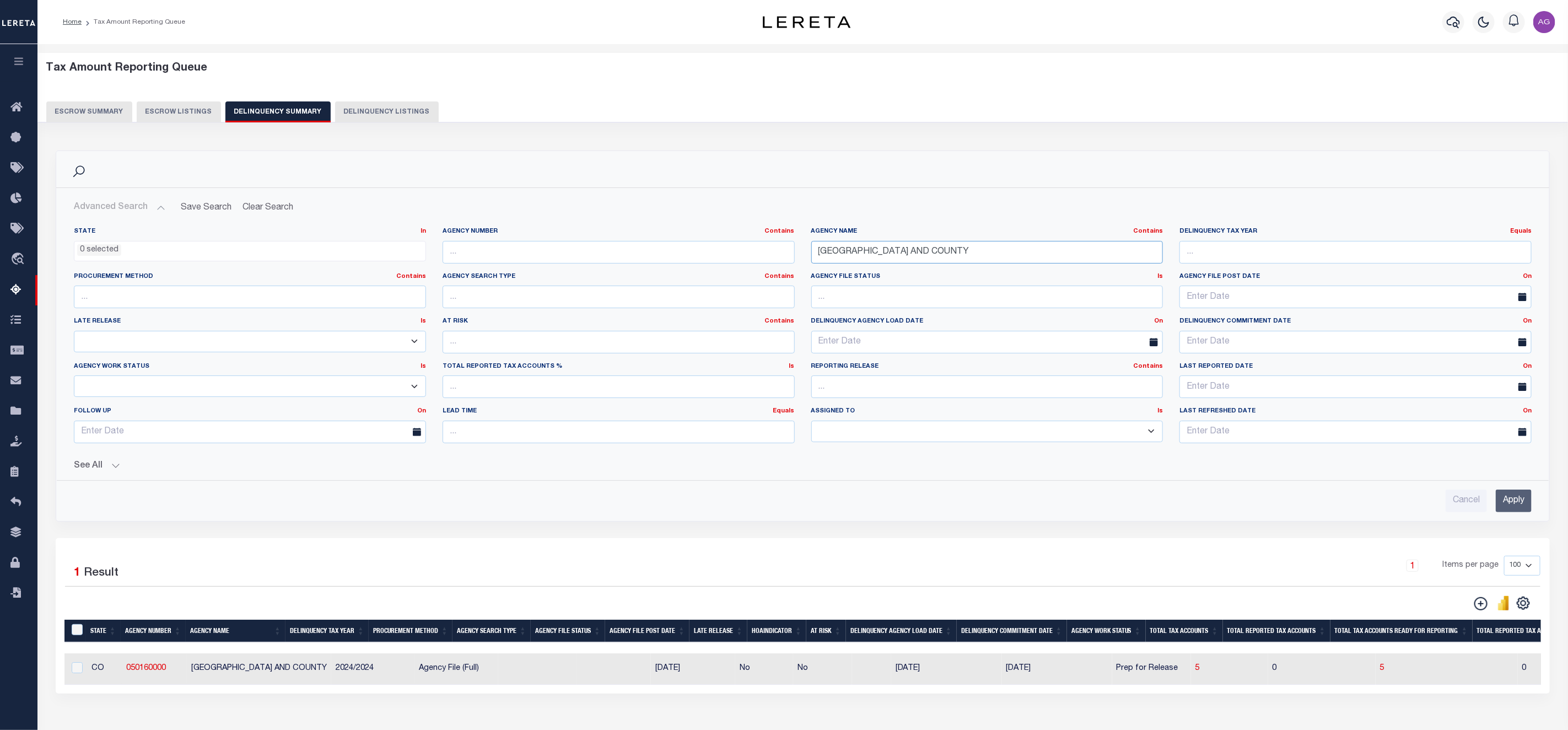
click at [953, 250] on input "[GEOGRAPHIC_DATA] AND COUNTY" at bounding box center [988, 252] width 352 height 23
paste input "[GEOGRAPHIC_DATA]"
click at [1509, 506] on input "Apply" at bounding box center [1513, 501] width 36 height 23
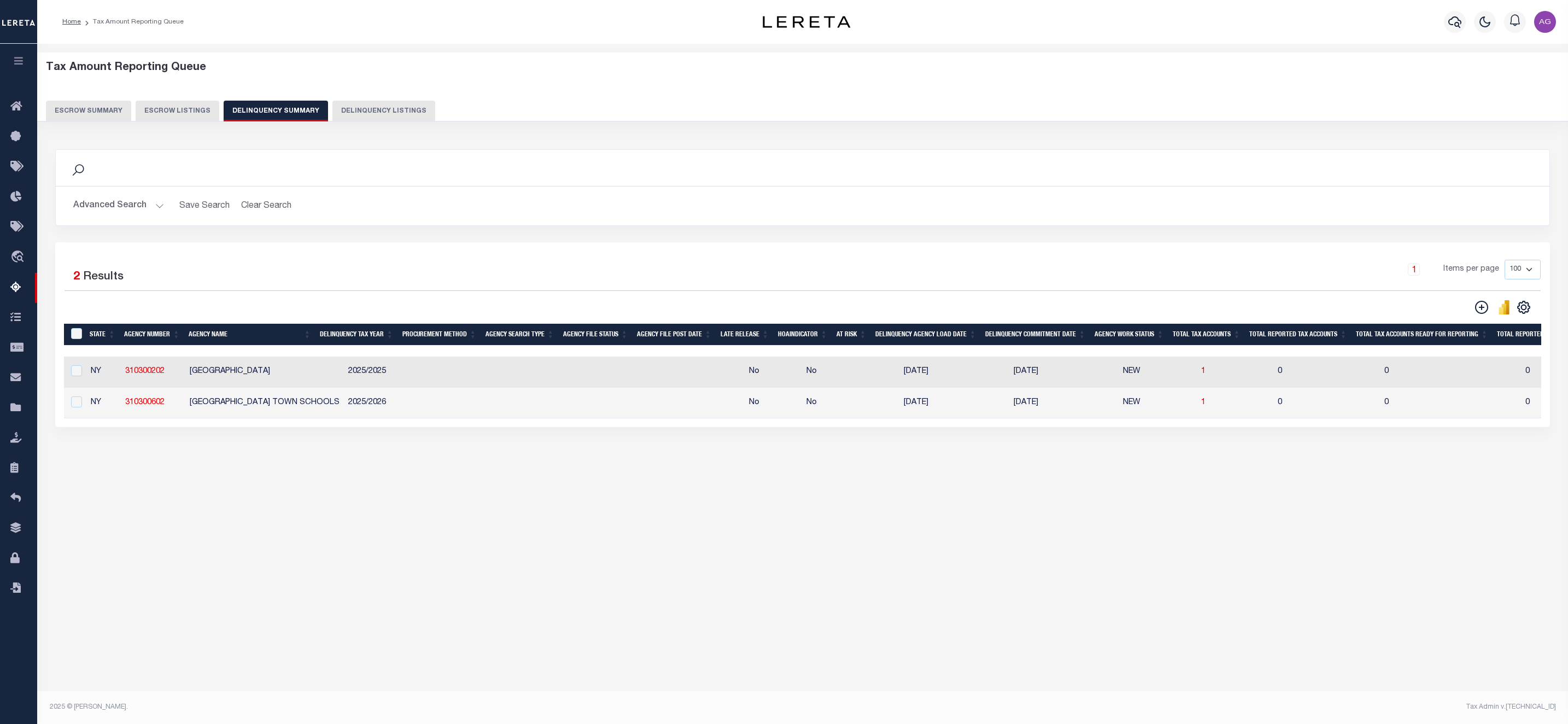
click at [123, 207] on button "Advanced Search" at bounding box center [119, 206] width 91 height 21
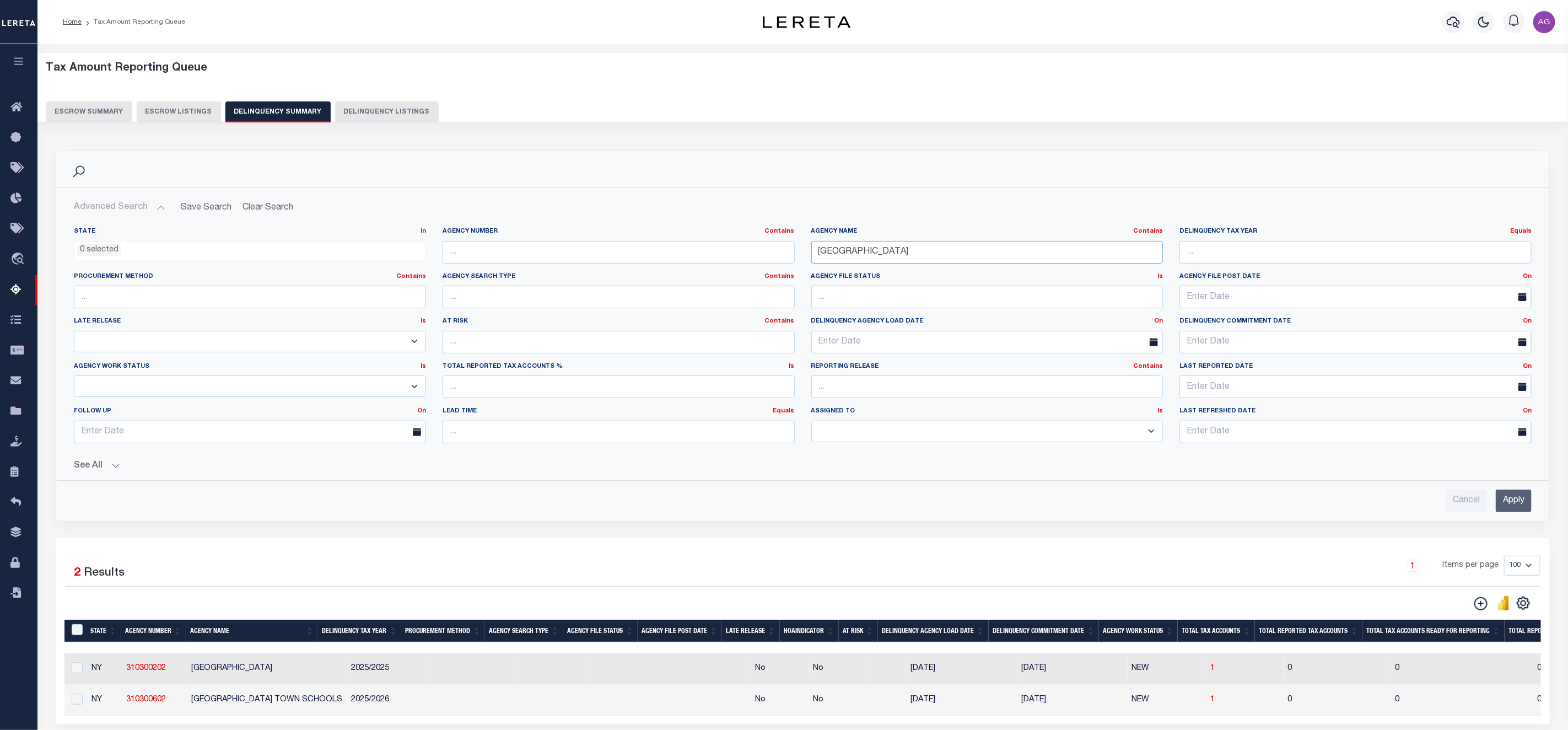
drag, startPoint x: 949, startPoint y: 257, endPoint x: 764, endPoint y: 252, distance: 185.1
click at [764, 252] on div "State In In AK AL AR AZ CA CO CT DC DE FL GA GU HI IA ID IL IN KS [GEOGRAPHIC_D…" at bounding box center [802, 339] width 1474 height 225
paste input "[GEOGRAPHIC_DATA] AND COUNTY"
click at [1512, 503] on input "Apply" at bounding box center [1513, 501] width 36 height 23
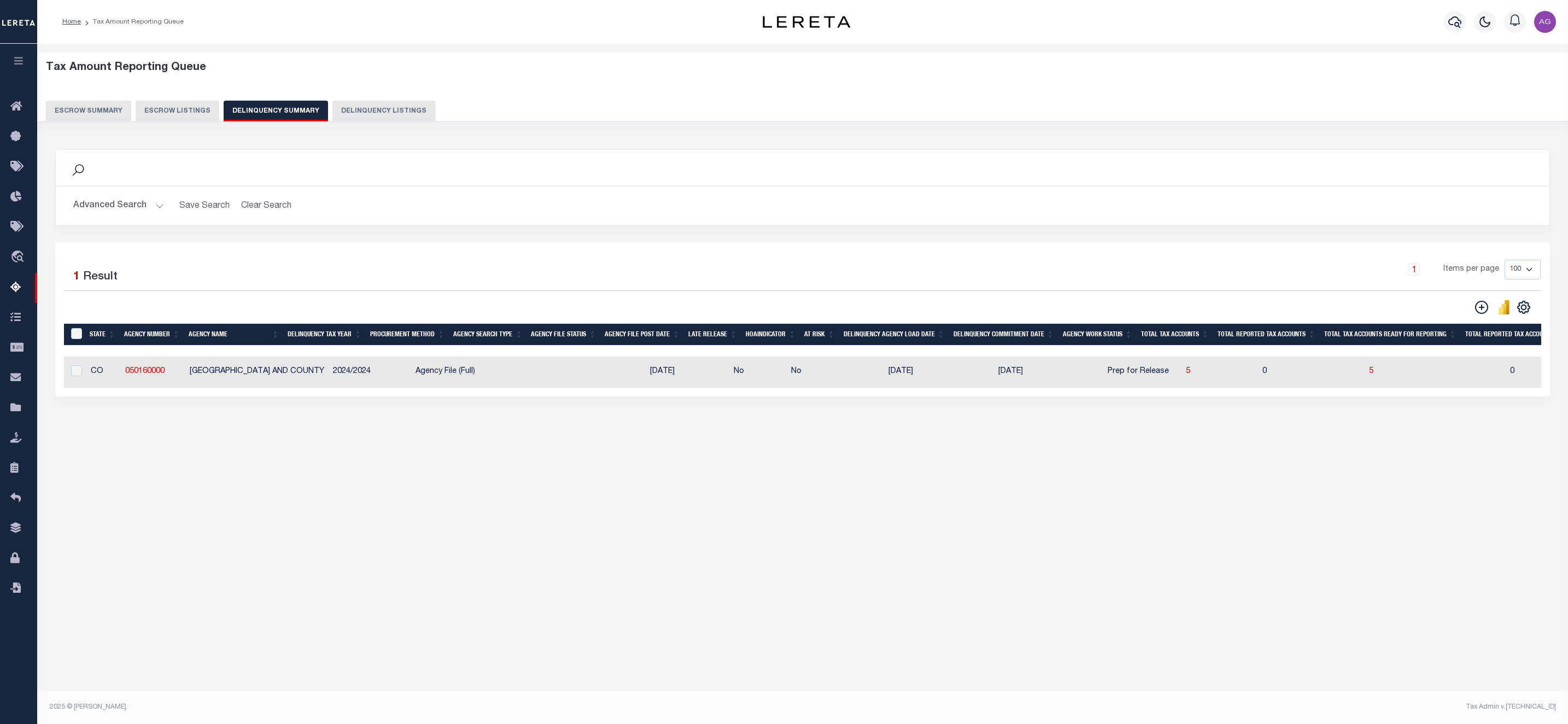
click at [133, 202] on button "Advanced Search" at bounding box center [119, 206] width 91 height 21
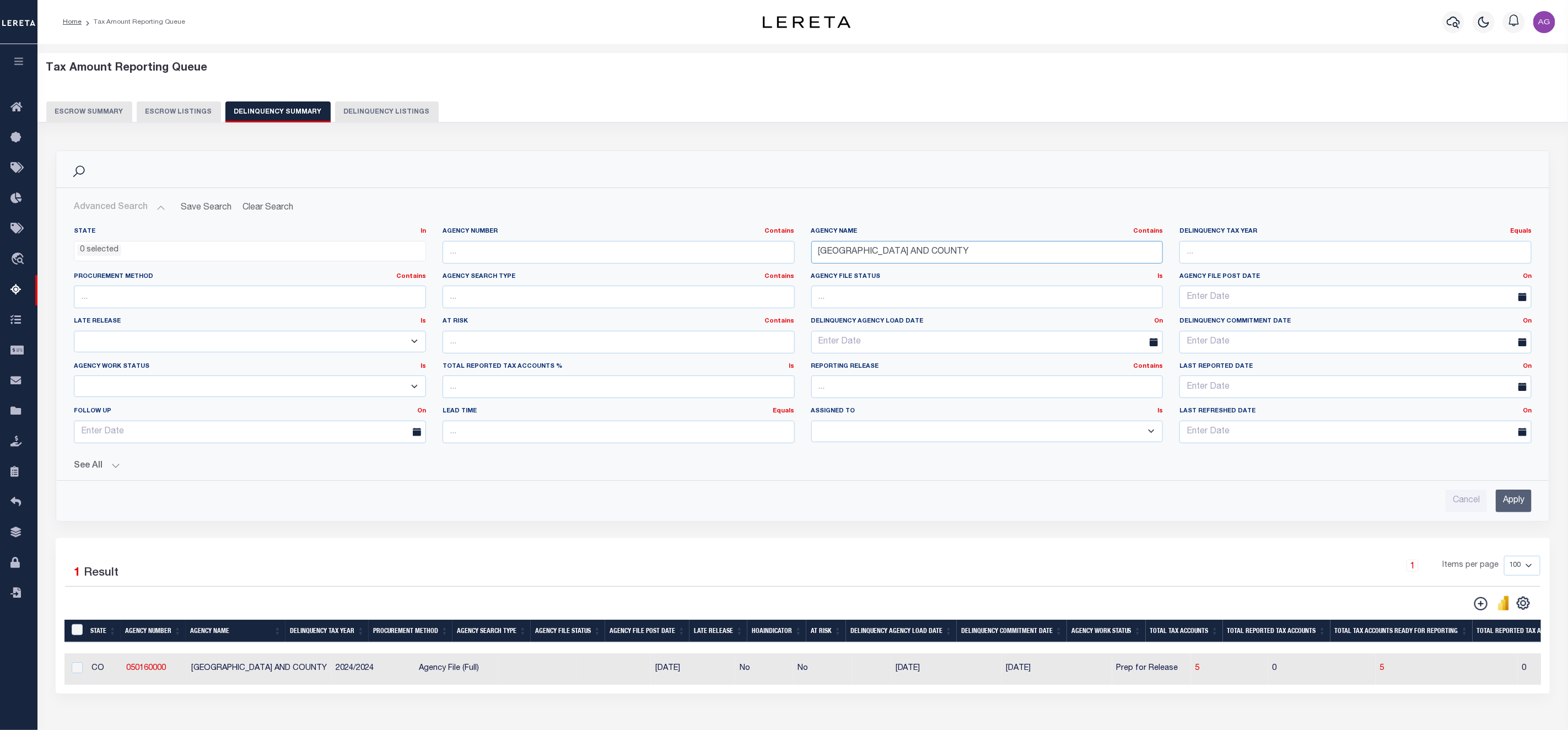
click at [959, 252] on input "[GEOGRAPHIC_DATA] AND COUNTY" at bounding box center [988, 252] width 352 height 23
drag, startPoint x: 959, startPoint y: 252, endPoint x: 737, endPoint y: 265, distance: 222.4
click at [737, 265] on div "State In In AK AL AR AZ CA CO CT DC DE FL GA GU HI IA ID IL IN KS [GEOGRAPHIC_D…" at bounding box center [802, 339] width 1474 height 225
paste input "CHAMPION TOWN"
click at [1512, 500] on input "Apply" at bounding box center [1513, 501] width 36 height 23
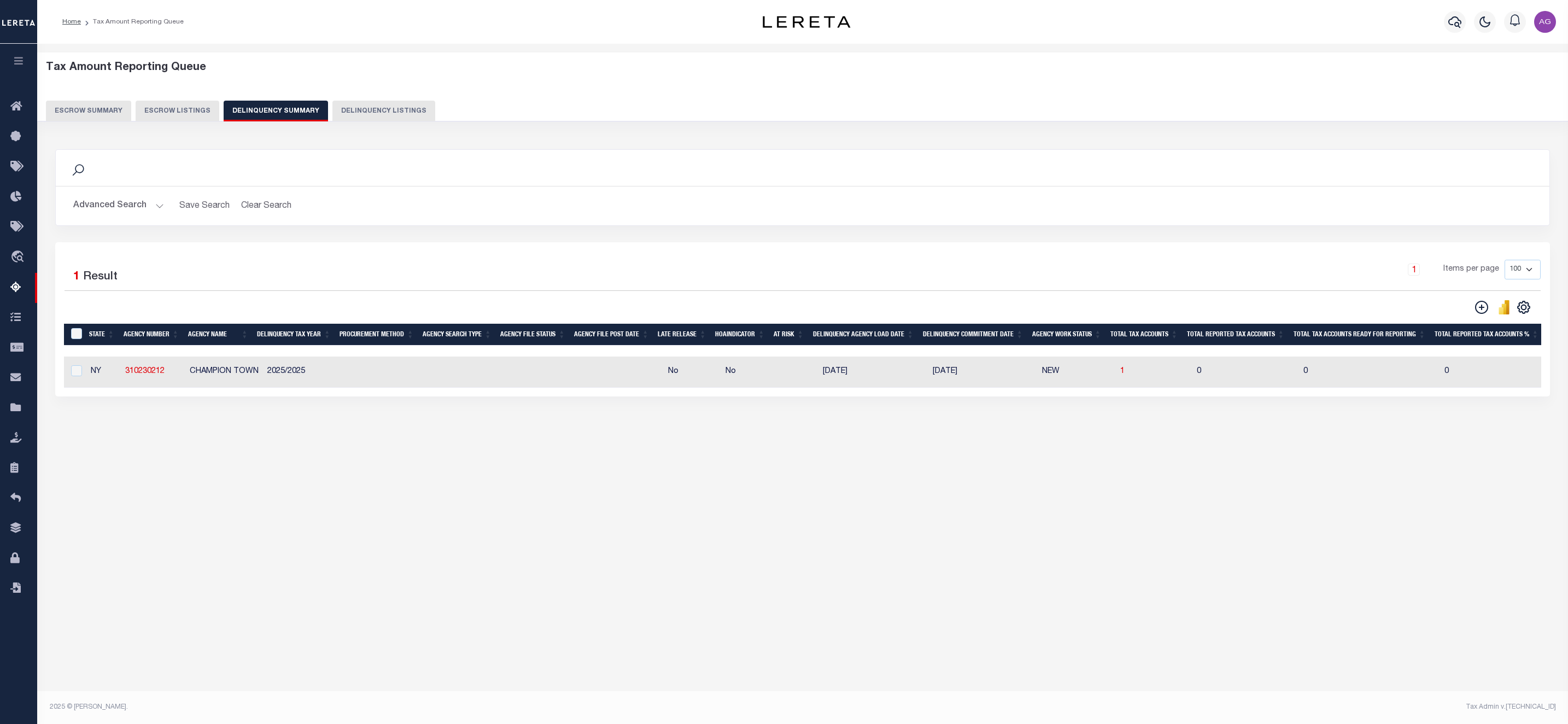
click at [123, 212] on button "Advanced Search" at bounding box center [119, 206] width 91 height 21
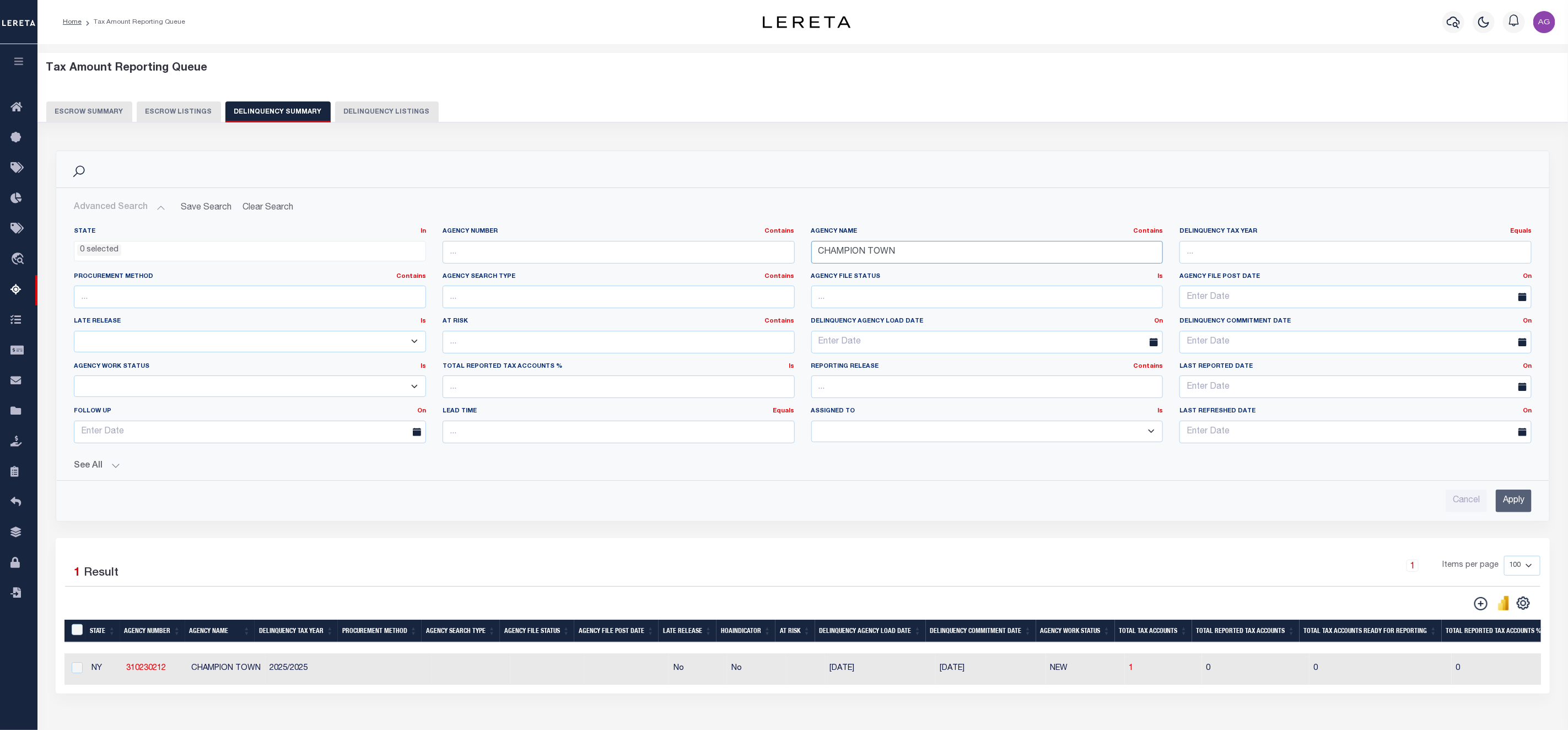
click at [908, 252] on input "CHAMPION TOWN" at bounding box center [988, 252] width 352 height 23
paste input "[GEOGRAPHIC_DATA] AND COUNTY"
type input "[GEOGRAPHIC_DATA] AND COUNTY"
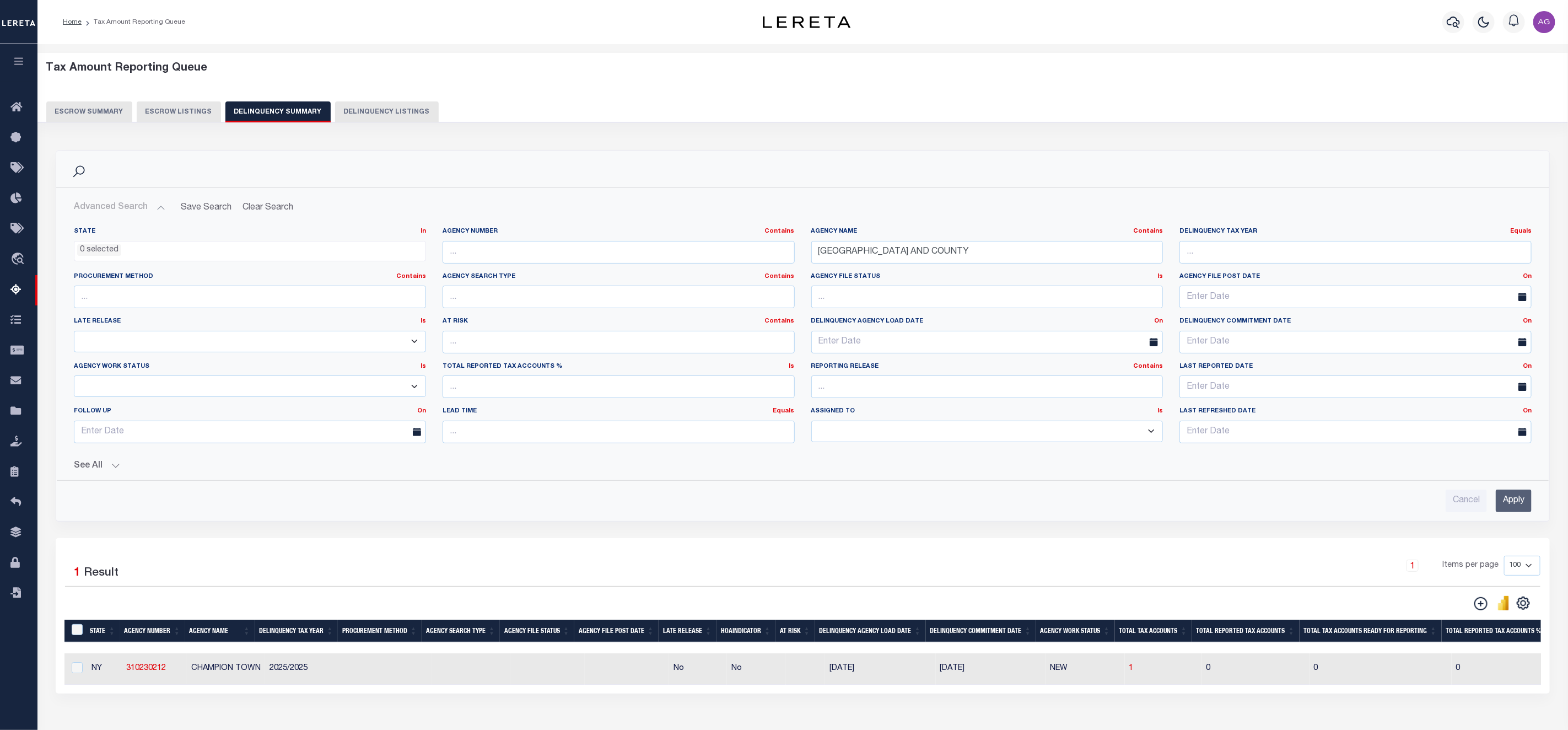
click at [1518, 505] on input "Apply" at bounding box center [1513, 501] width 36 height 23
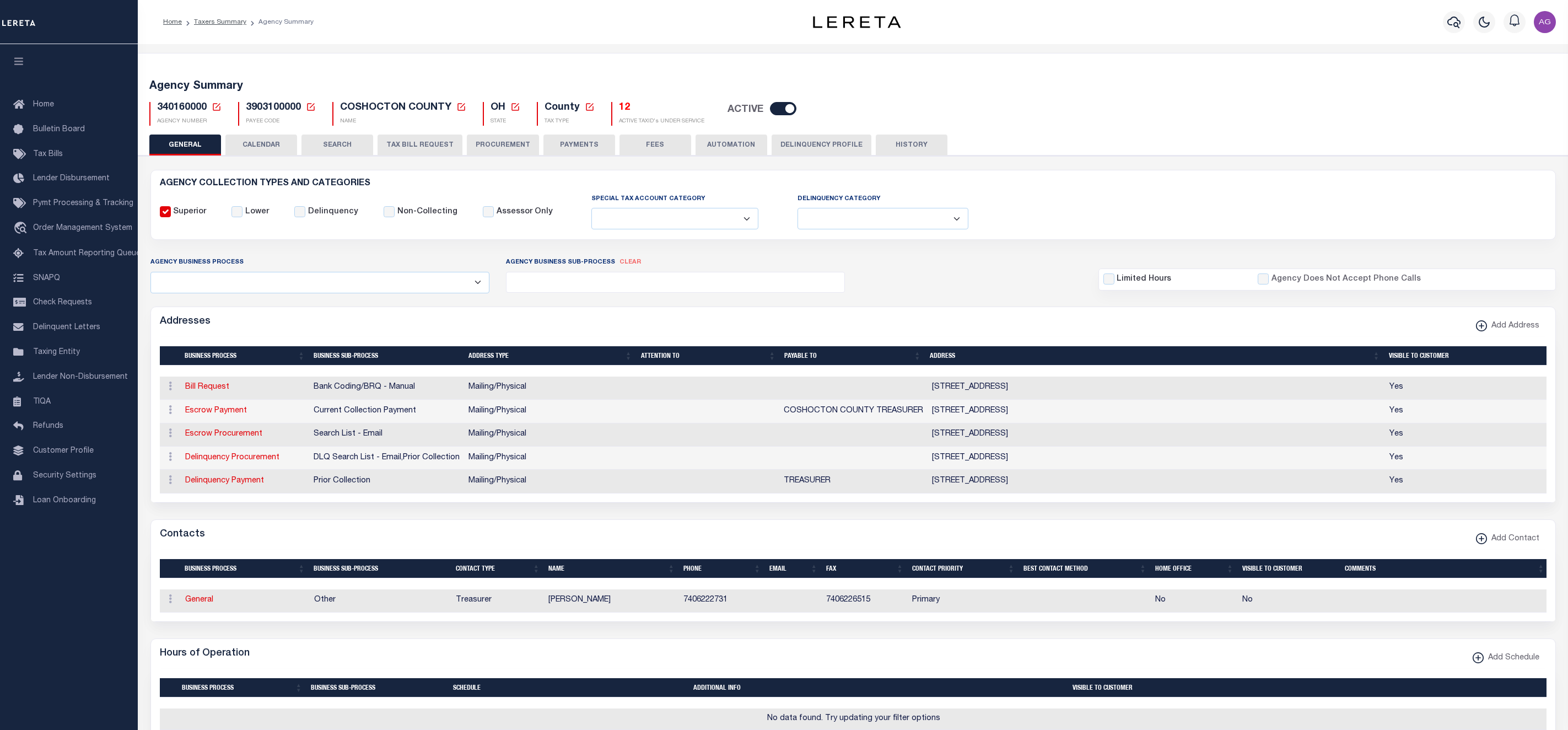
select select
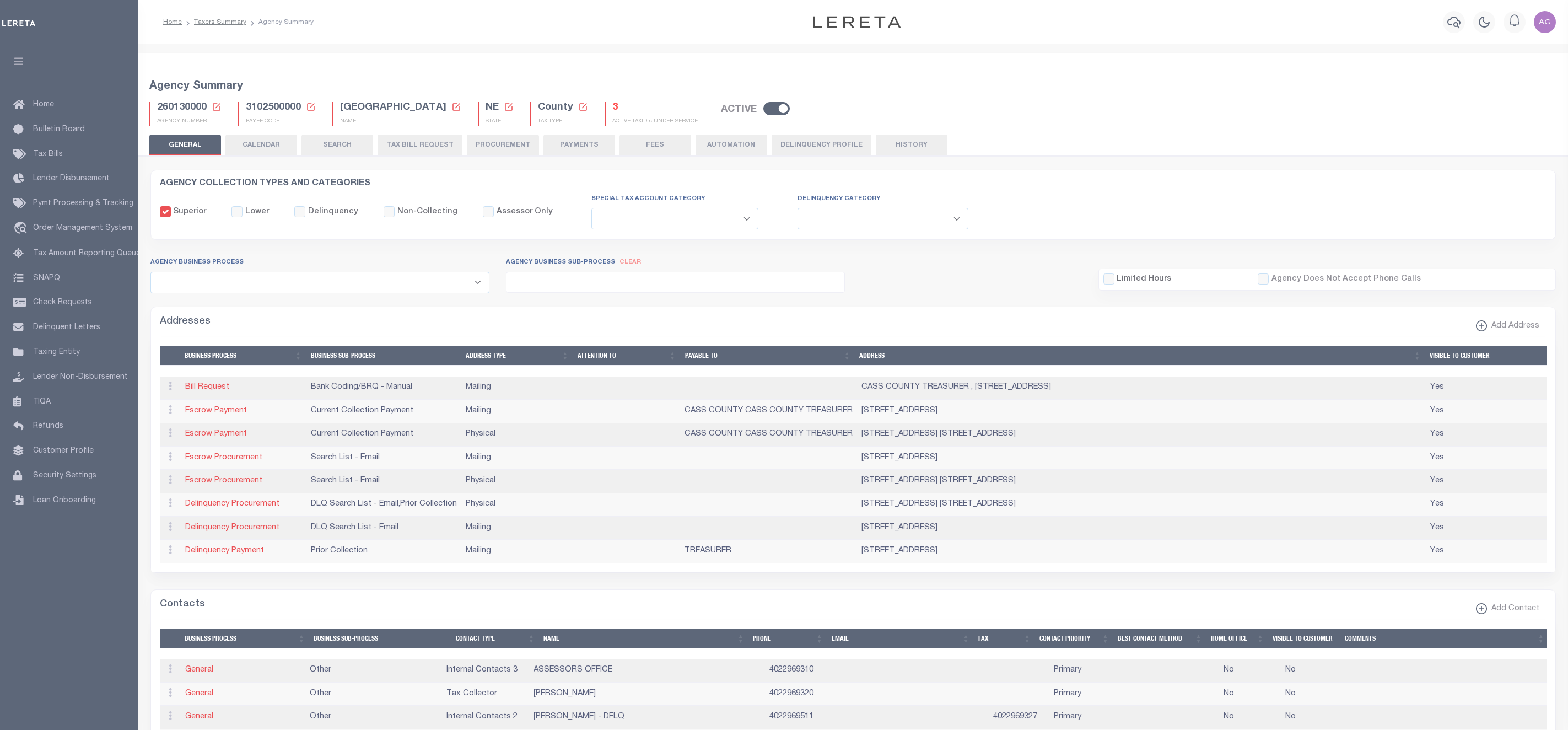
select select
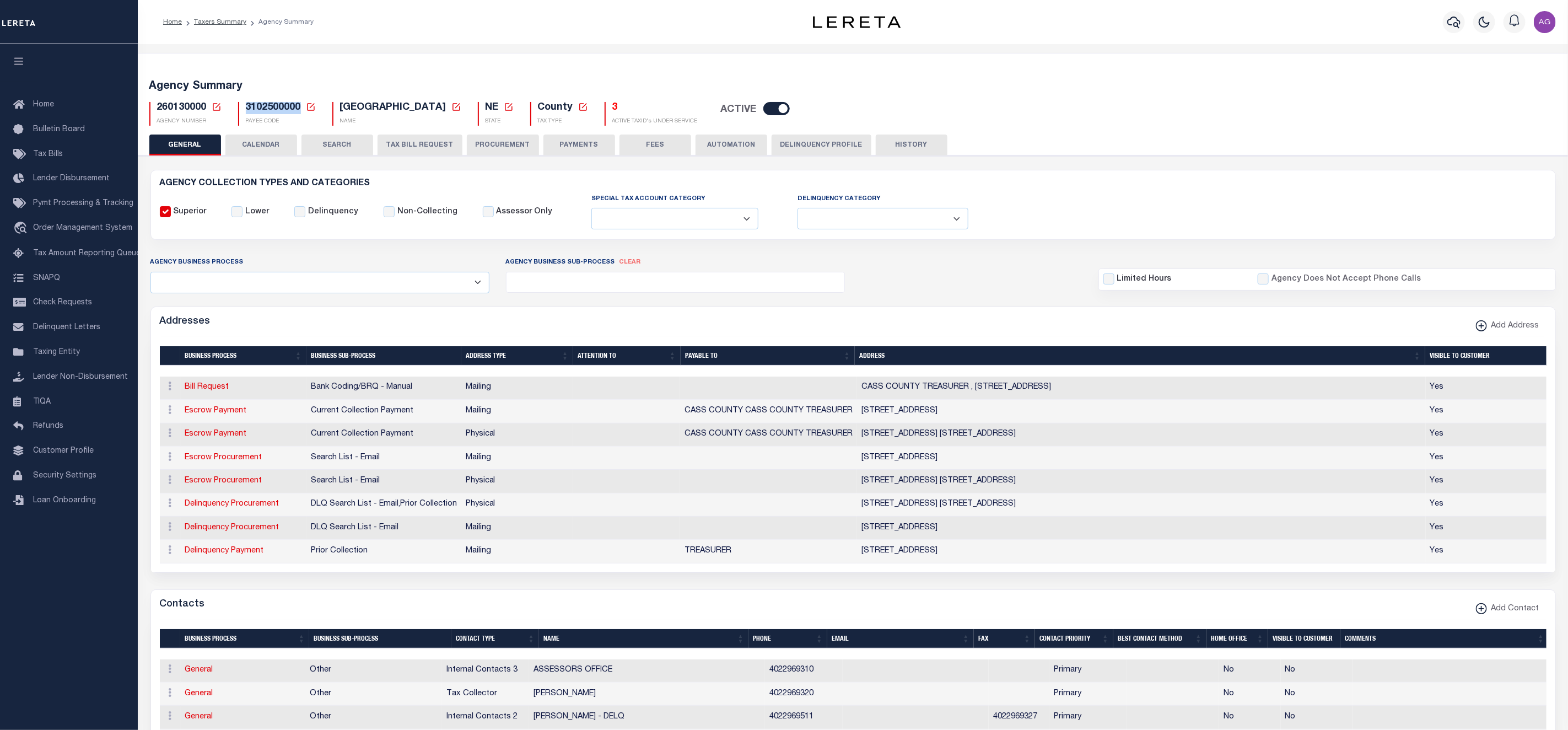
drag, startPoint x: 243, startPoint y: 105, endPoint x: 300, endPoint y: 108, distance: 57.1
click at [300, 108] on div "3102500000 Payee Code Cancel Ok PAYEE CODE" at bounding box center [277, 114] width 78 height 24
copy span "3102500000"
